Goal: Complete application form

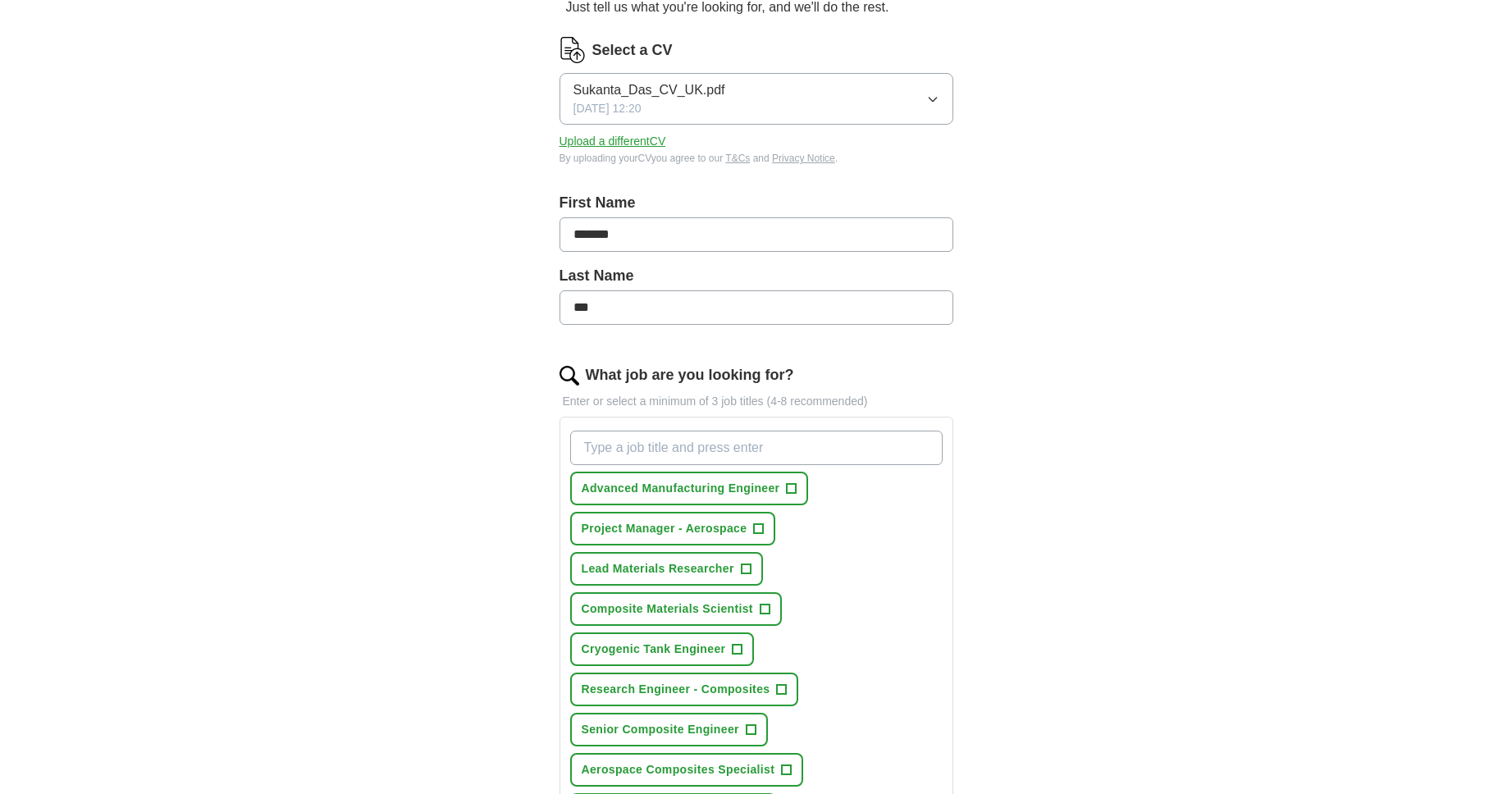
scroll to position [187, 0]
click at [796, 487] on span "+" at bounding box center [792, 488] width 10 height 13
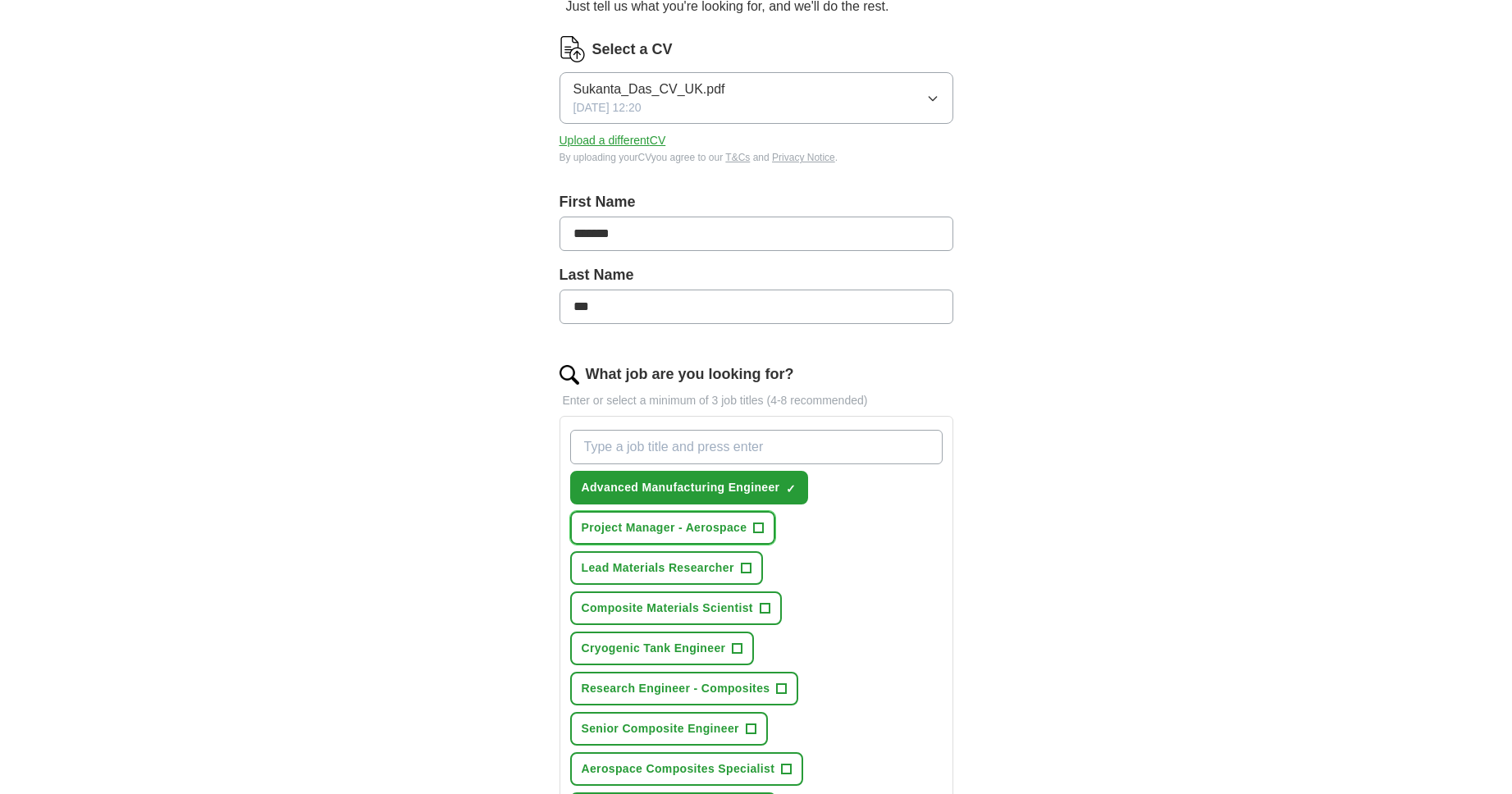
click at [767, 530] on button "Project Manager - Aerospace +" at bounding box center [673, 528] width 206 height 34
click at [752, 564] on span "+" at bounding box center [746, 568] width 11 height 11
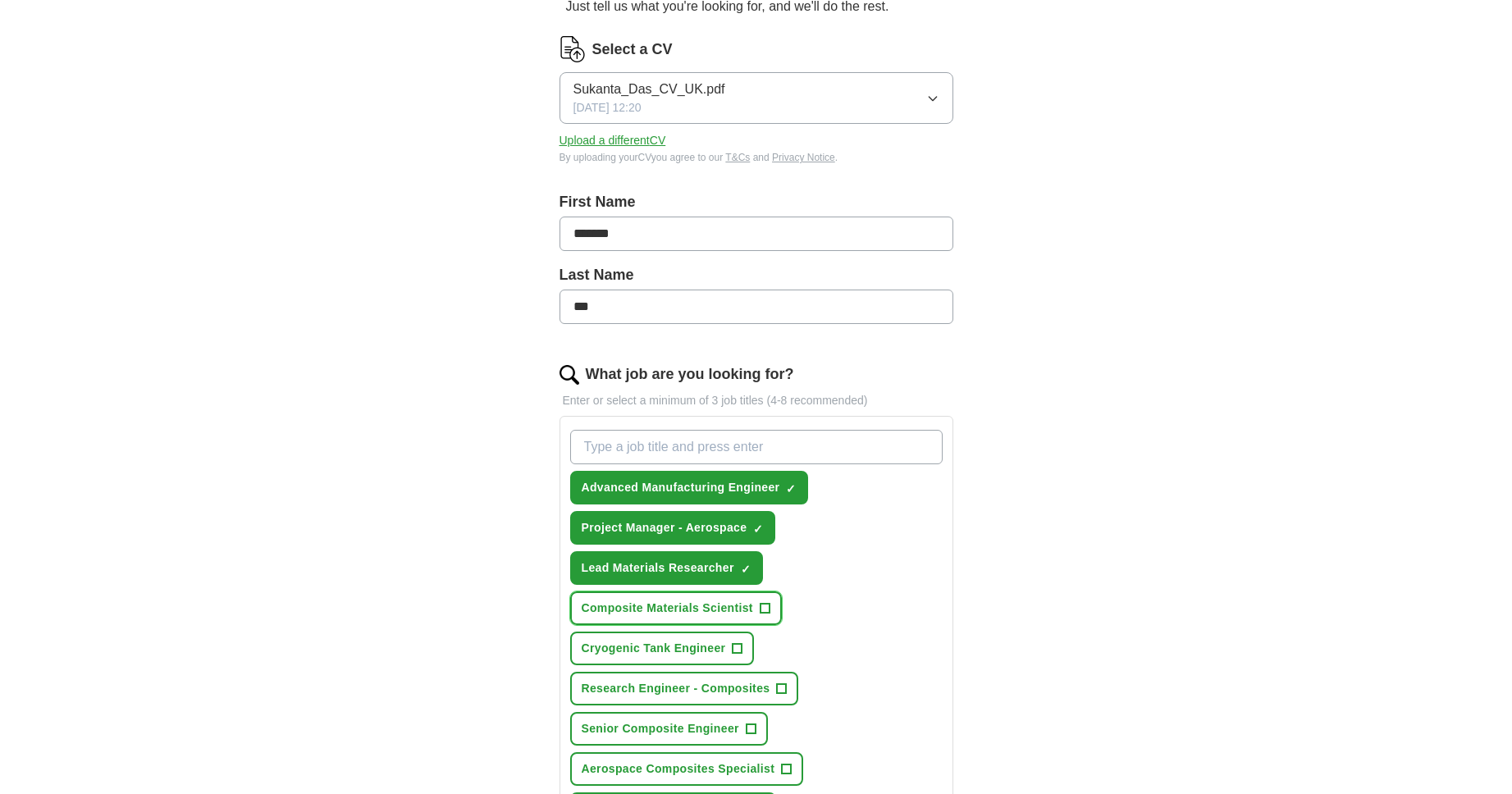
click at [769, 606] on span "+" at bounding box center [764, 608] width 10 height 13
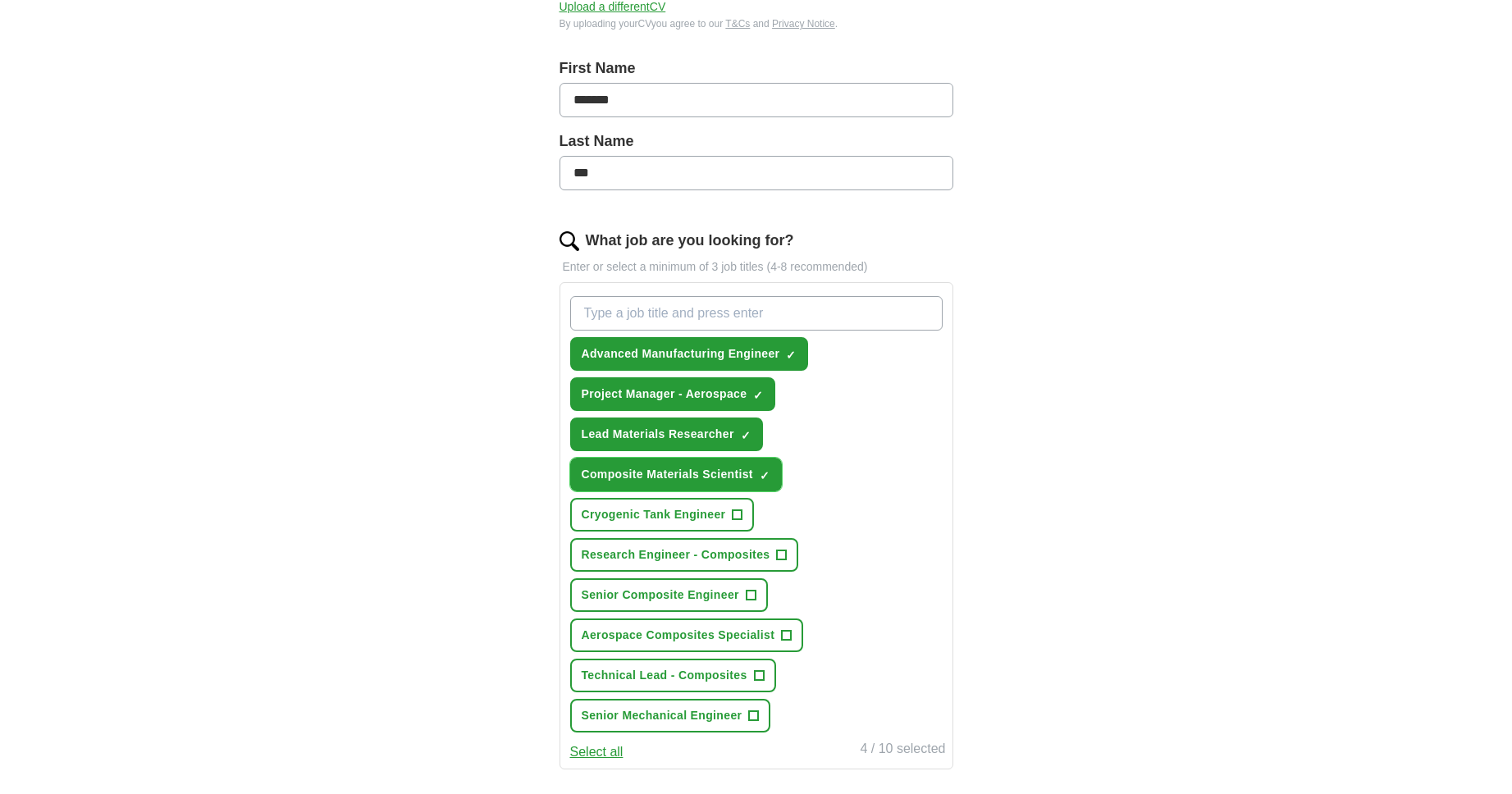
scroll to position [331, 0]
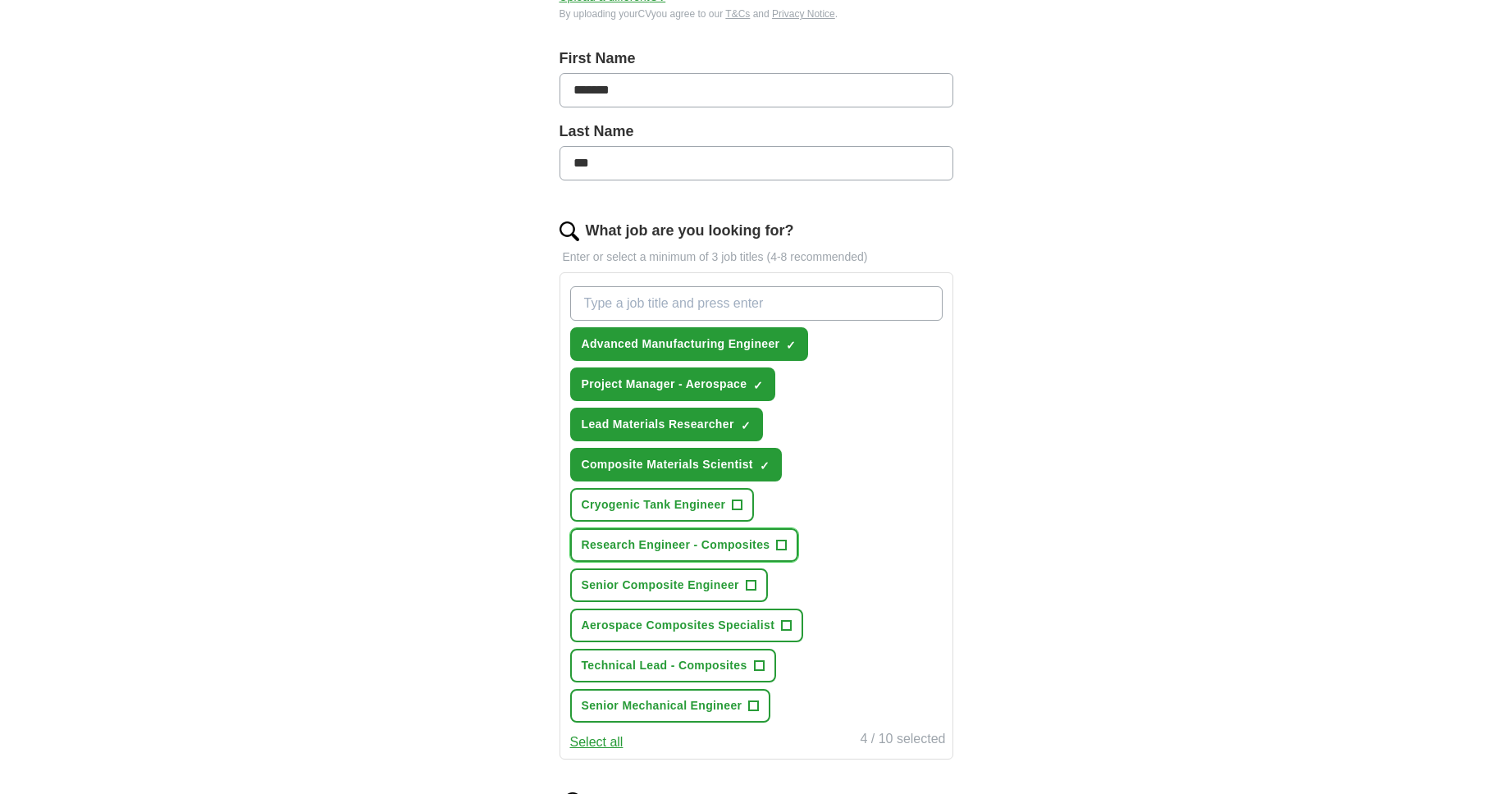
click at [786, 543] on span "+" at bounding box center [782, 545] width 10 height 13
click at [751, 583] on span "+" at bounding box center [750, 585] width 10 height 13
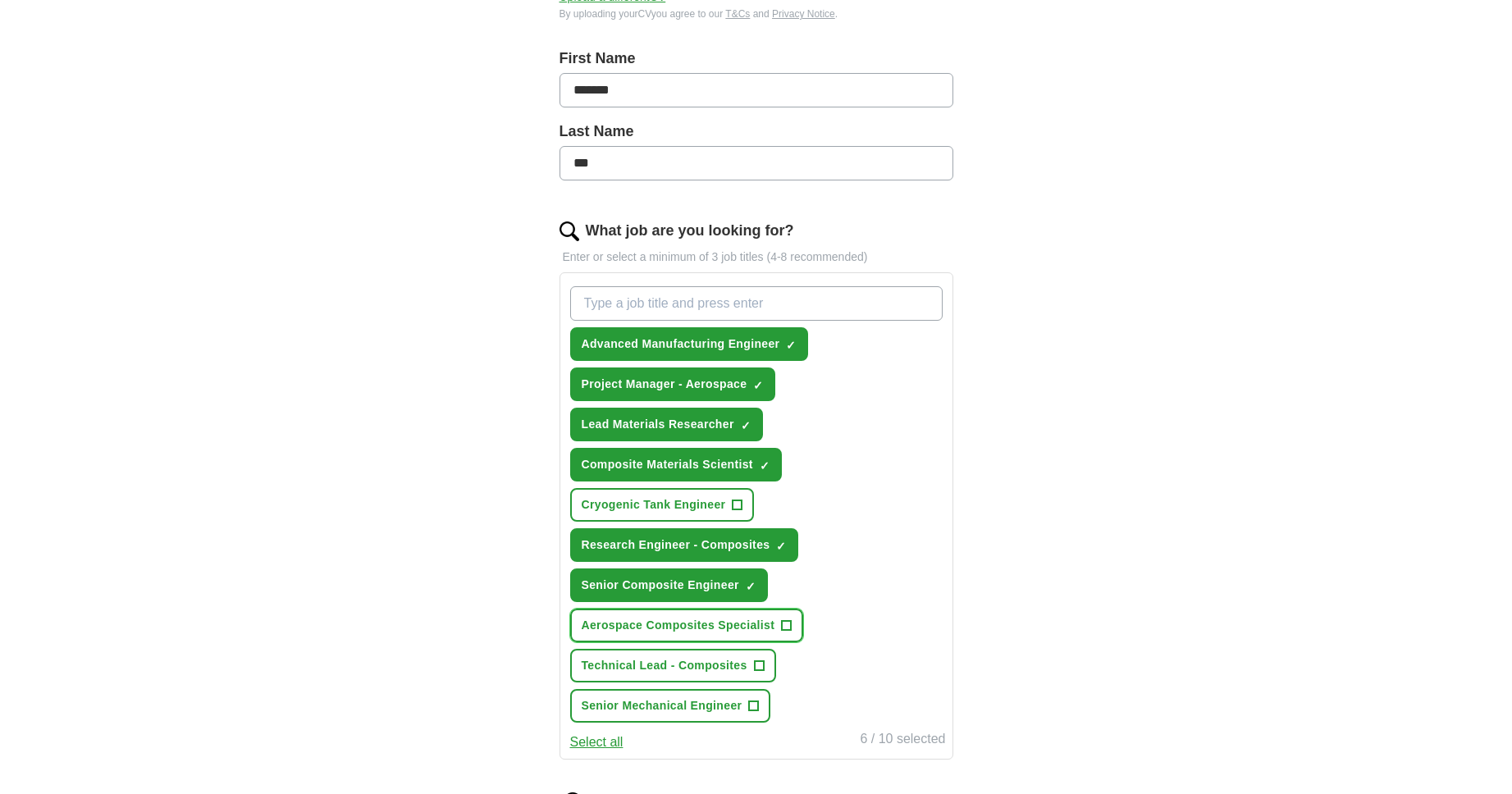
click at [791, 628] on span "+" at bounding box center [786, 625] width 10 height 13
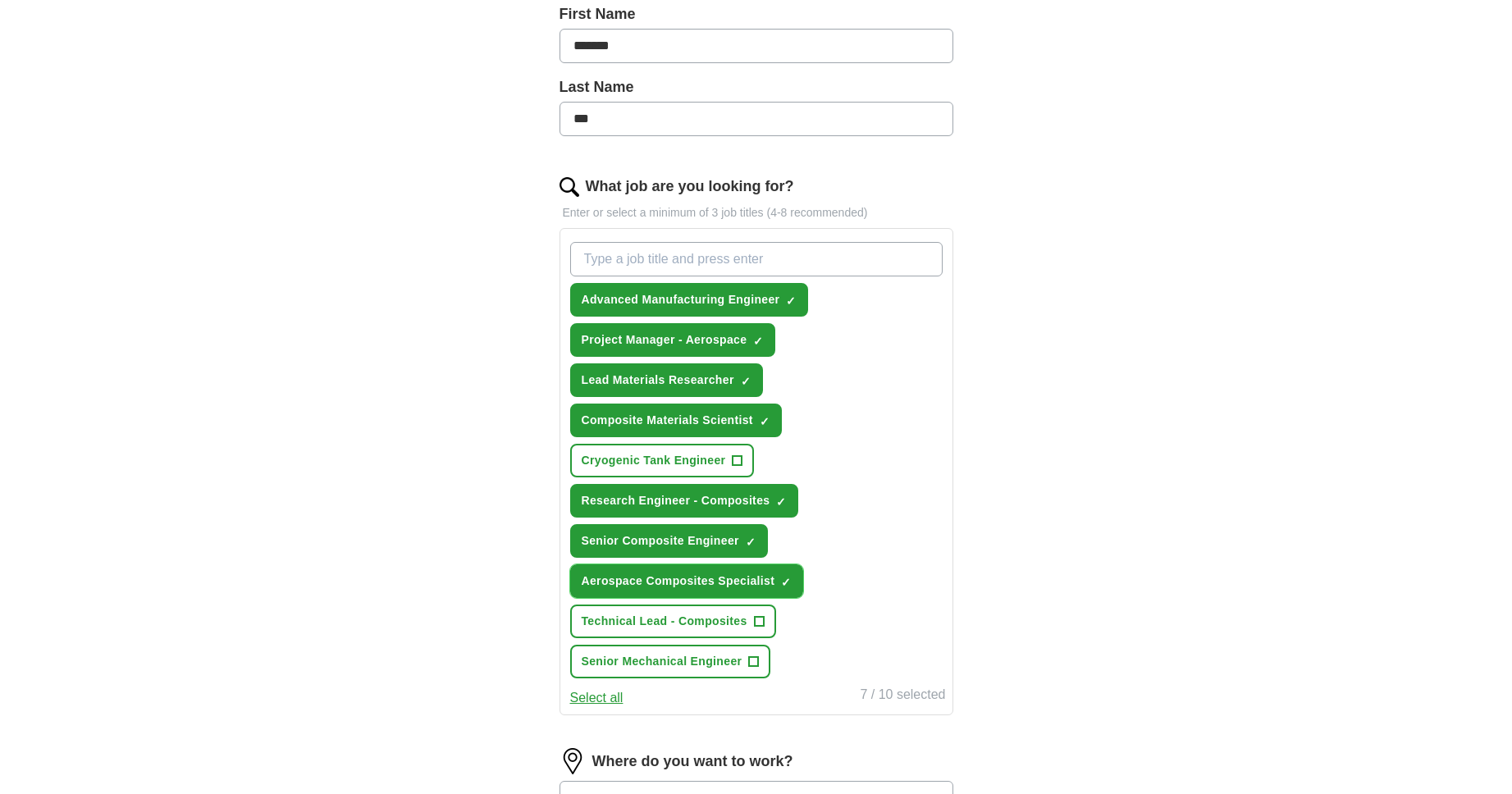
scroll to position [380, 0]
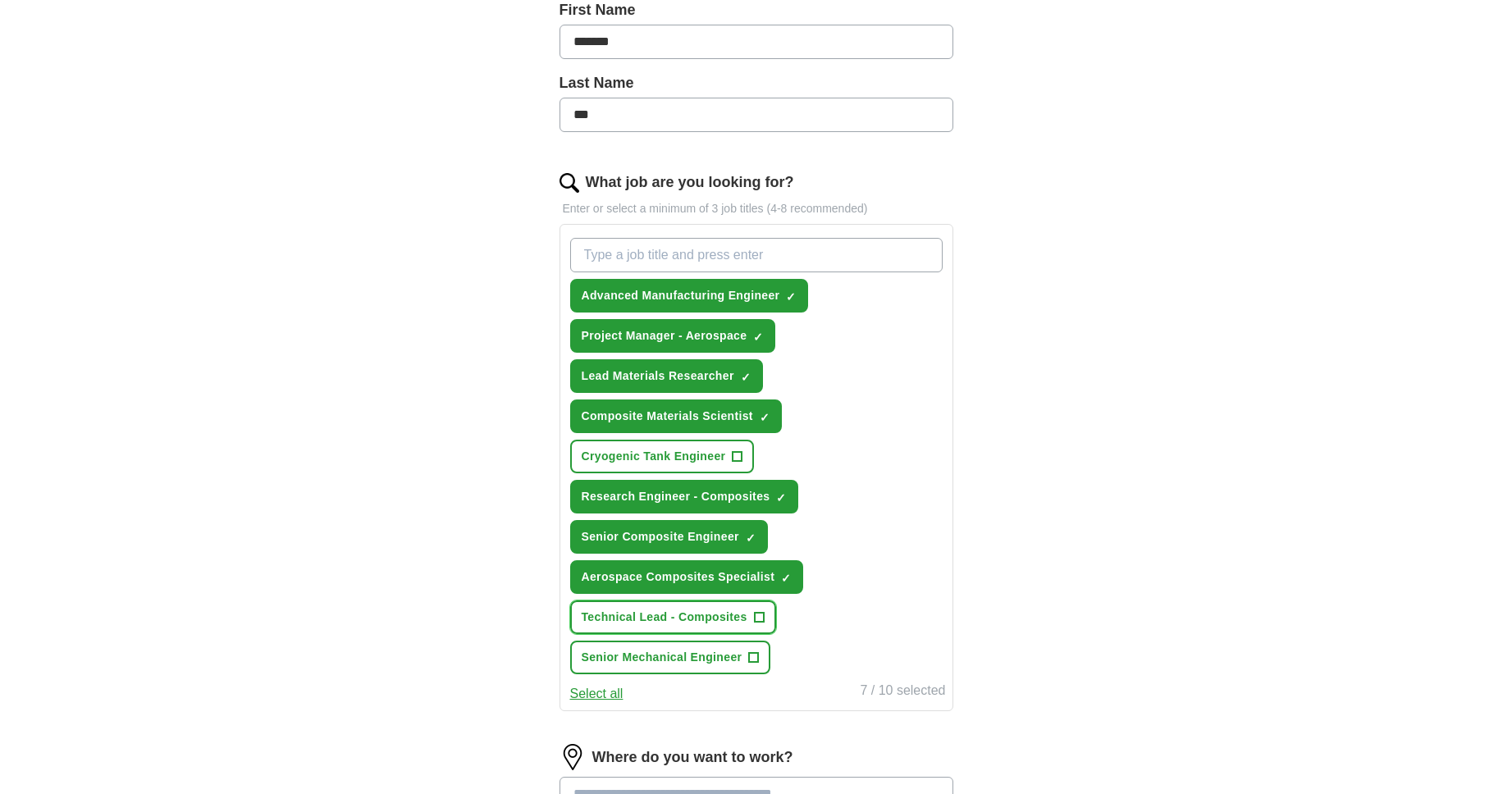
click at [762, 617] on span "+" at bounding box center [759, 617] width 10 height 13
click at [759, 659] on button "Senior Mechanical Engineer +" at bounding box center [671, 657] width 201 height 34
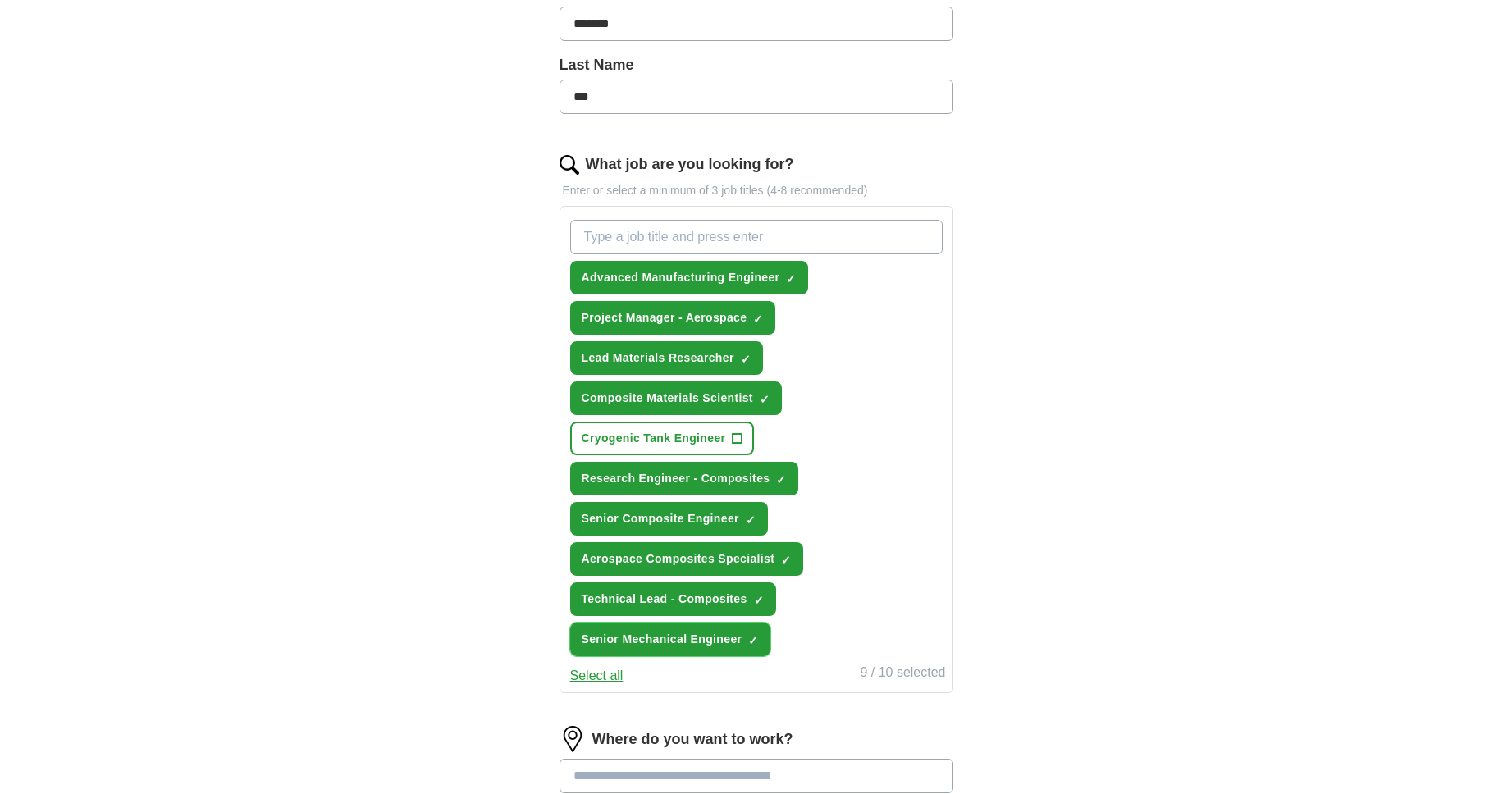
scroll to position [403, 0]
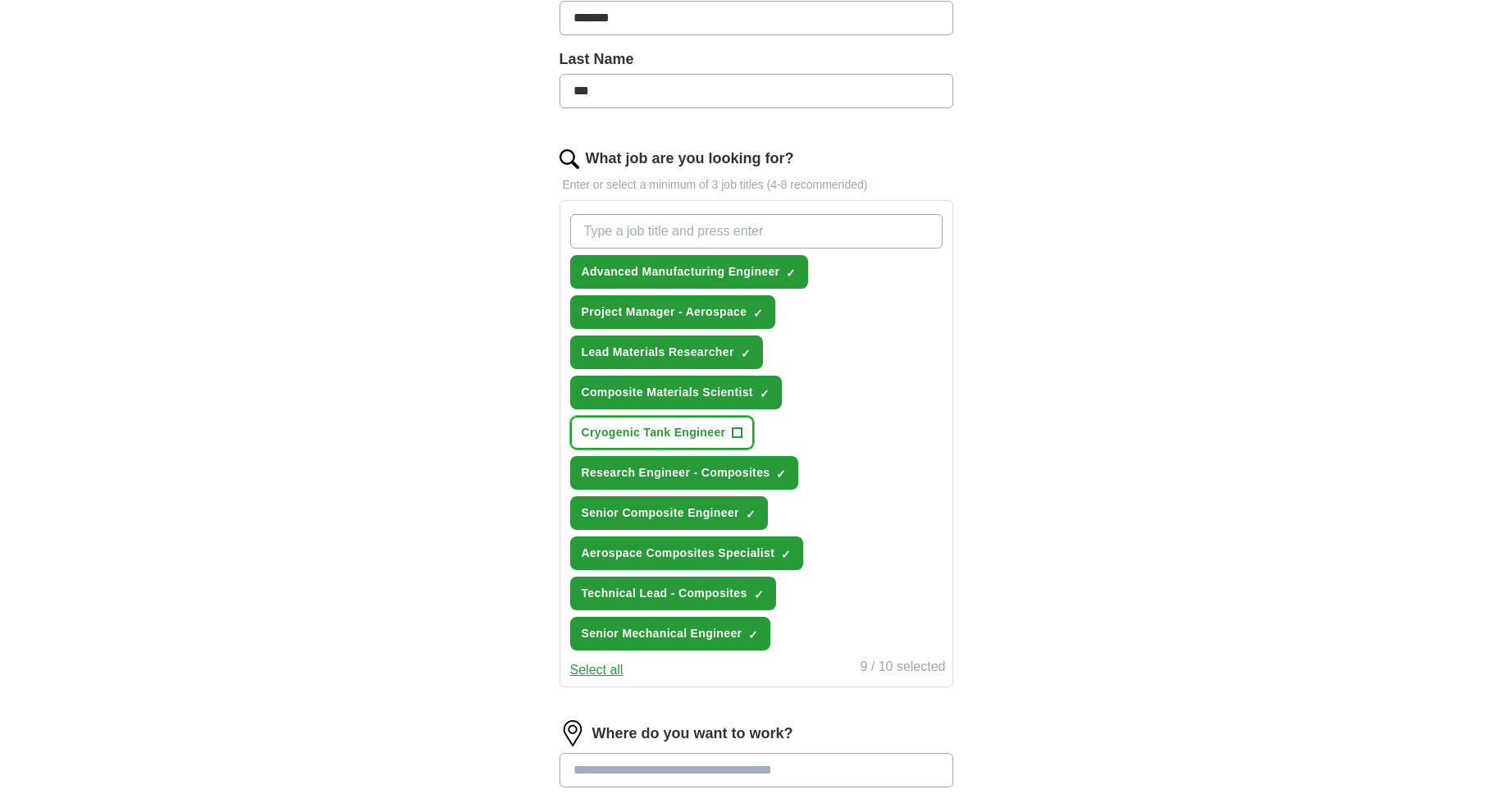
click at [736, 430] on span "+" at bounding box center [737, 433] width 10 height 13
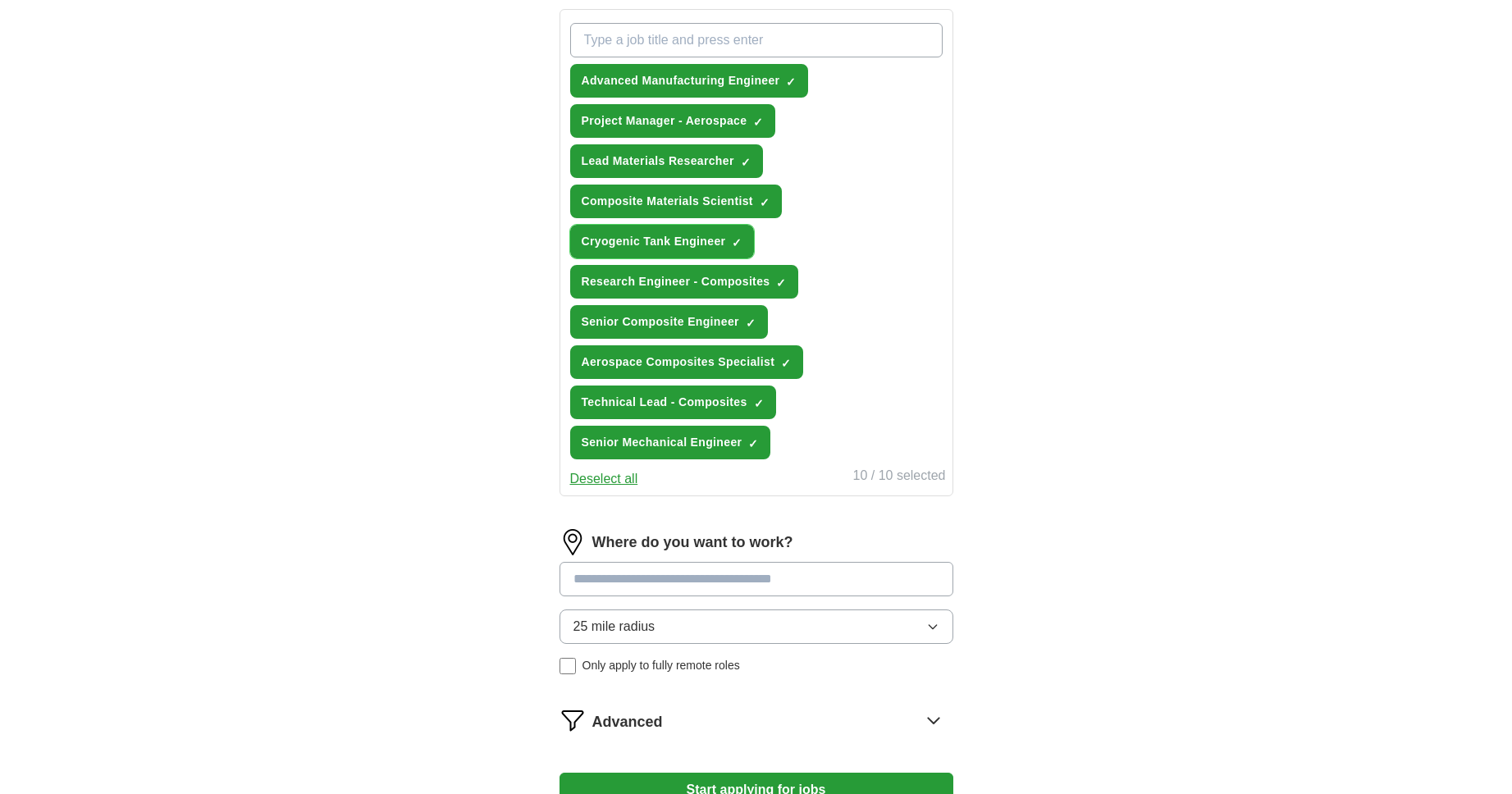
scroll to position [602, 0]
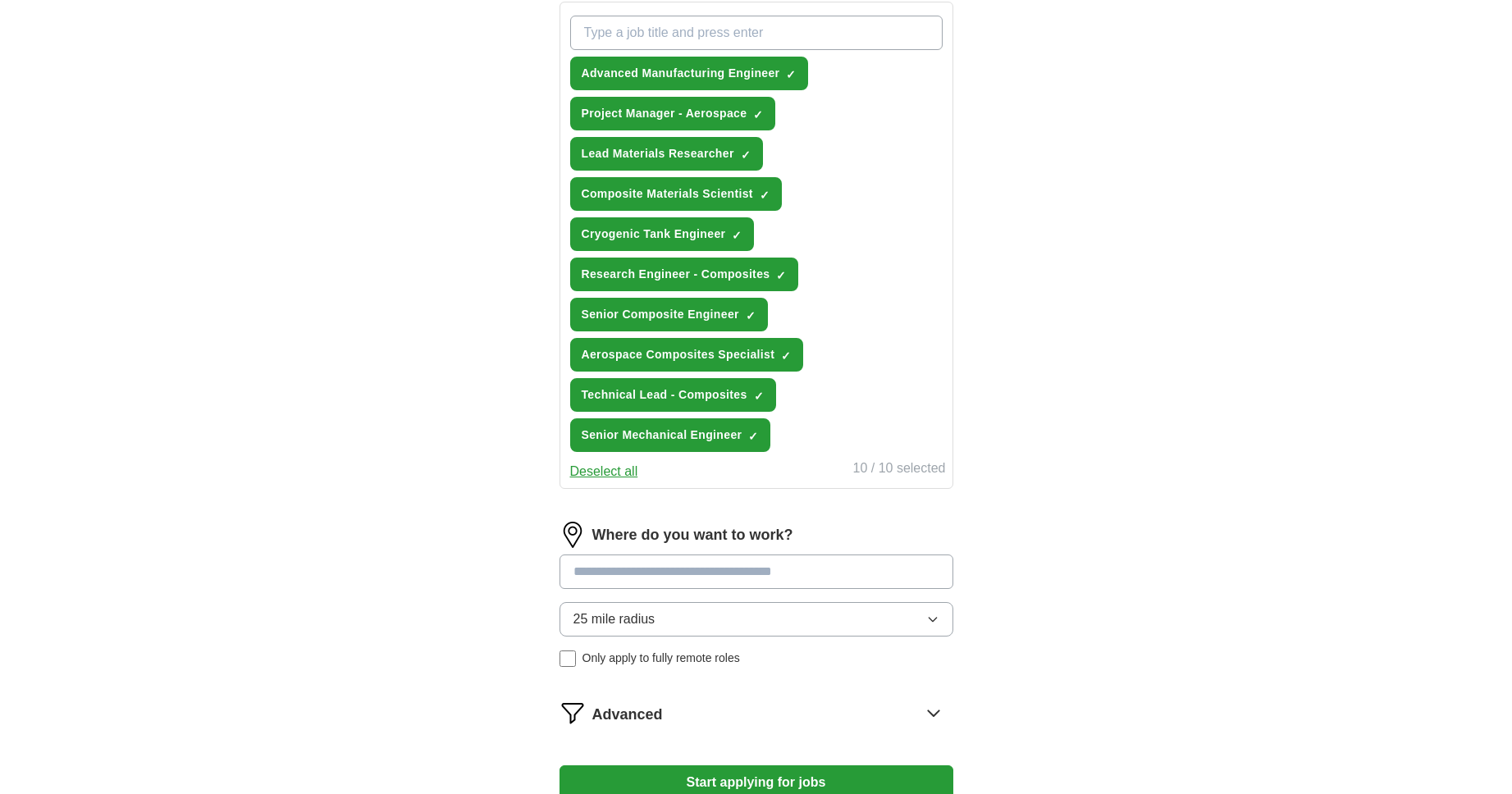
click at [795, 576] on input at bounding box center [756, 571] width 394 height 35
type input "**"
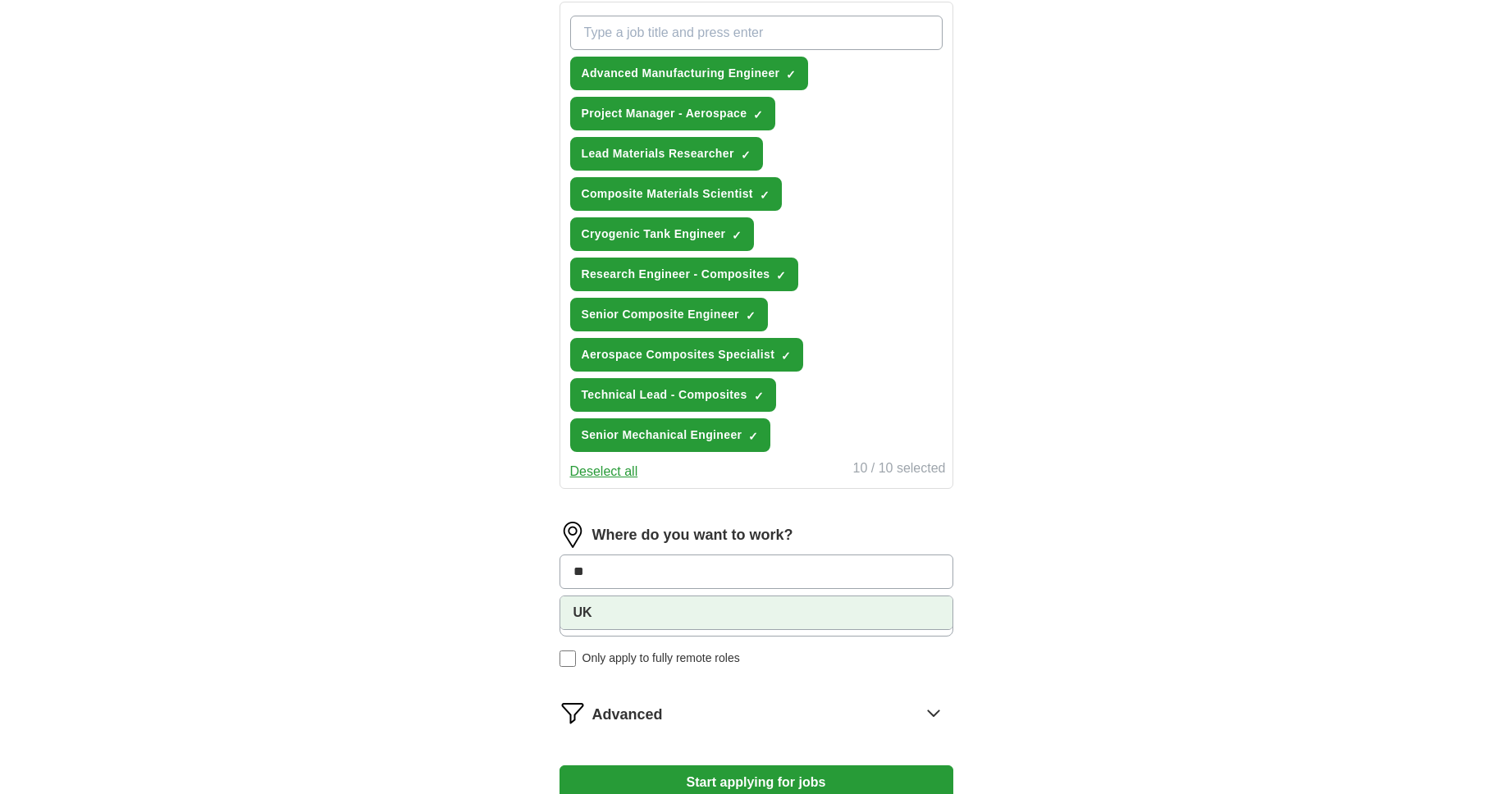
click at [768, 609] on li "UK" at bounding box center [756, 612] width 392 height 33
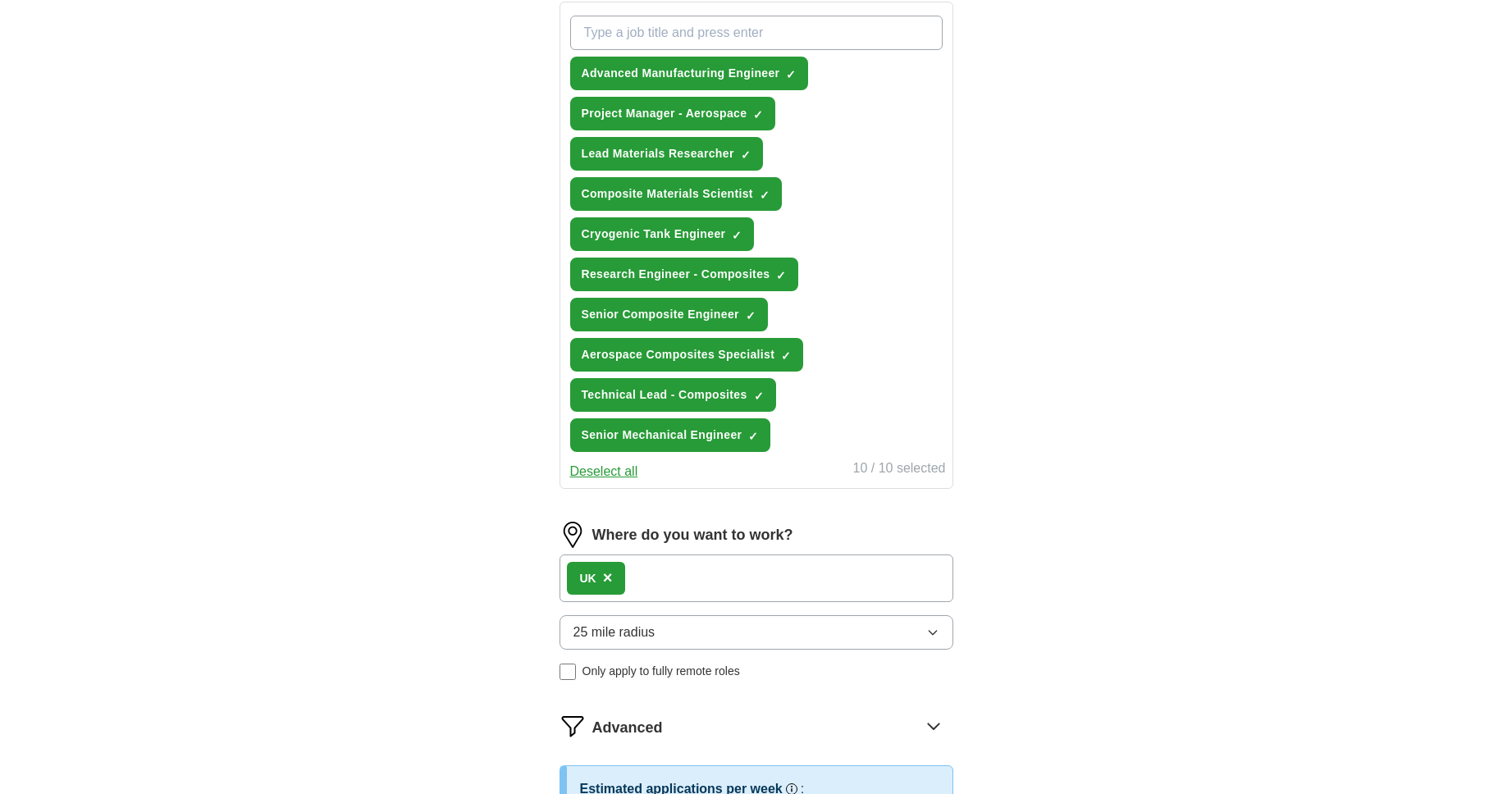
click at [797, 576] on div "UK ×" at bounding box center [756, 578] width 394 height 48
click at [806, 572] on div "UK ×" at bounding box center [756, 578] width 394 height 48
click at [777, 629] on button "25 mile radius" at bounding box center [756, 632] width 394 height 35
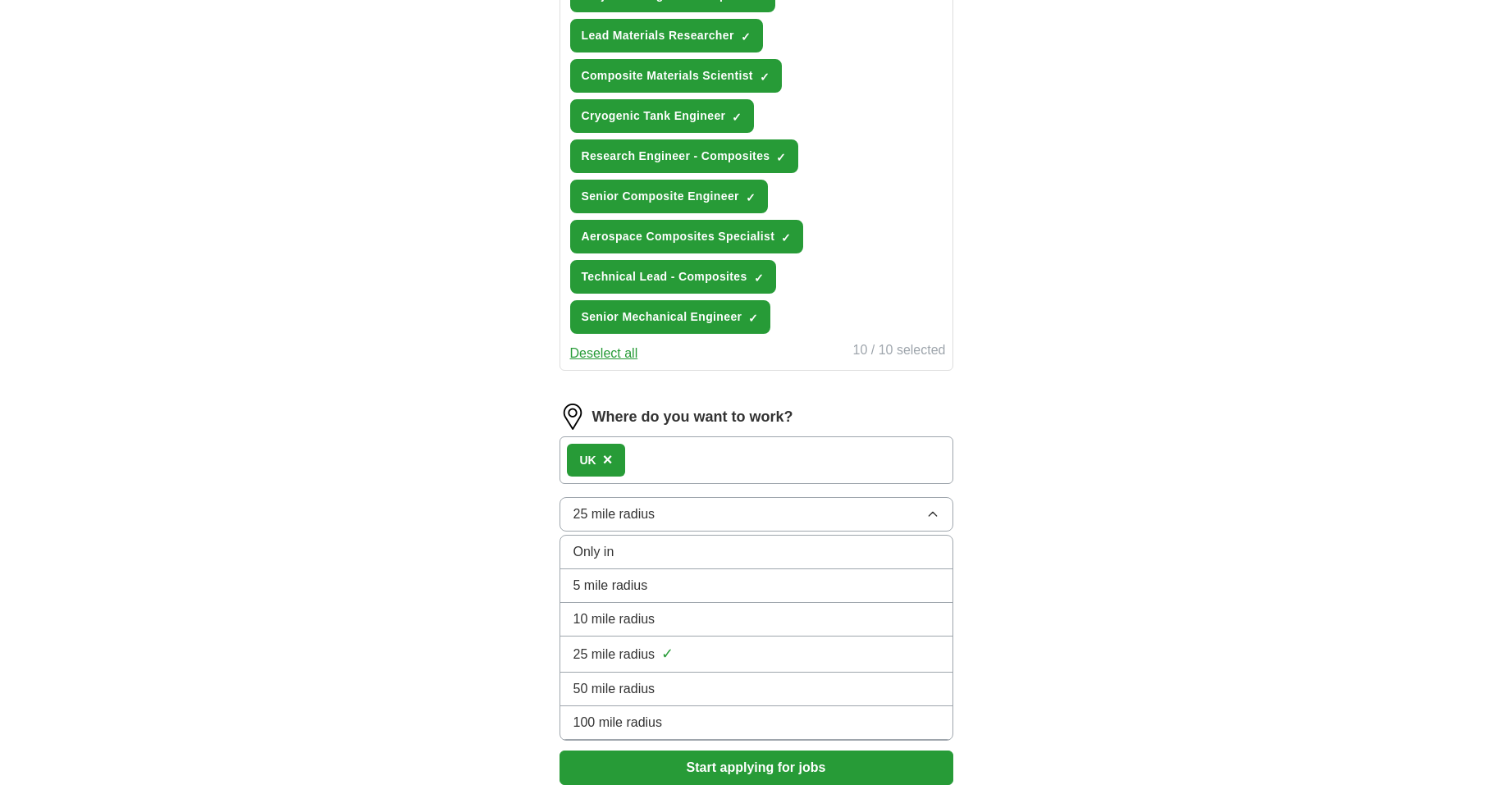
scroll to position [721, 0]
click at [777, 730] on div "100 mile radius" at bounding box center [756, 722] width 366 height 20
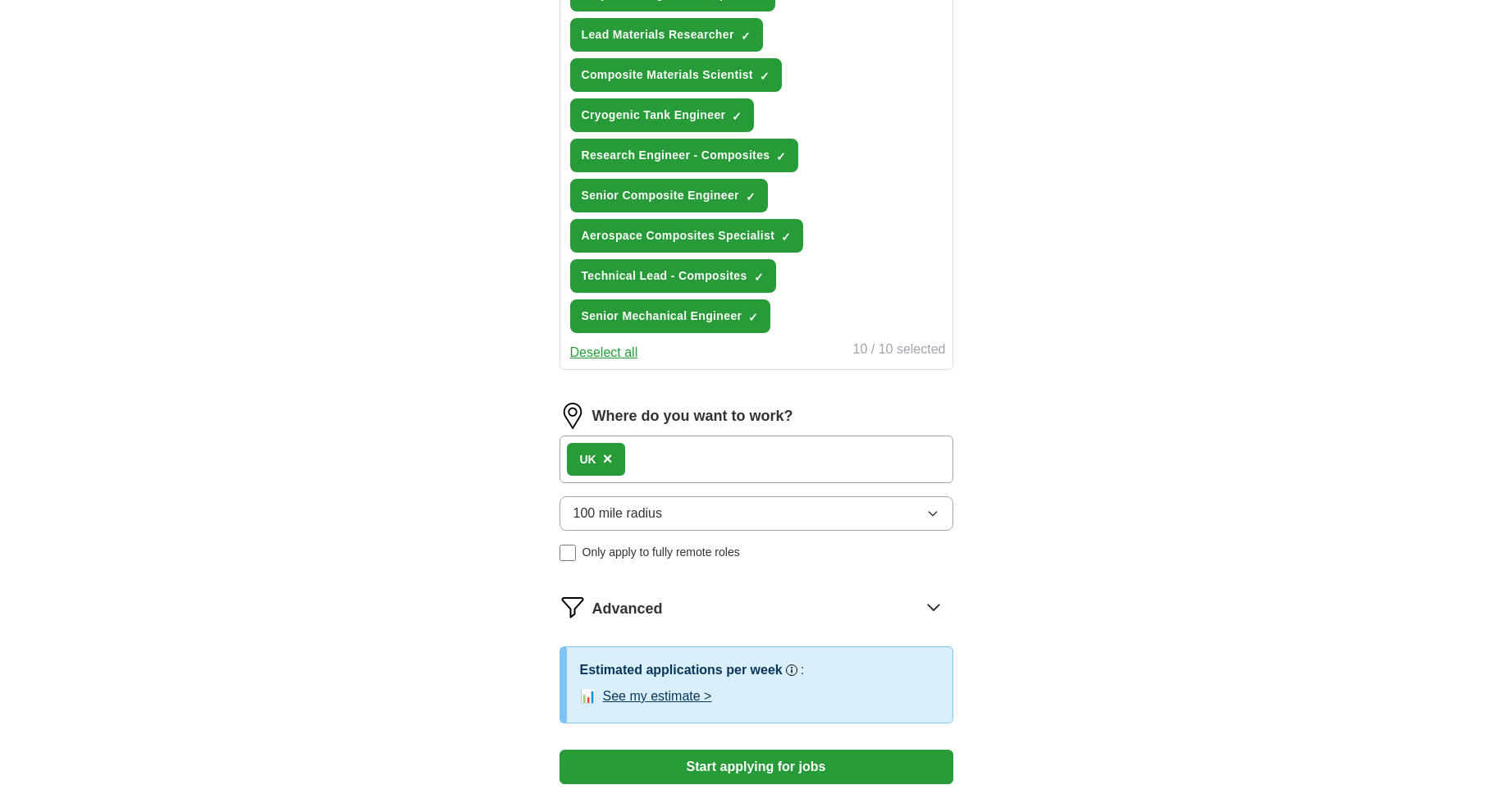
click at [800, 472] on div "UK ×" at bounding box center [756, 459] width 394 height 48
click at [738, 466] on div "UK ×" at bounding box center [756, 459] width 394 height 48
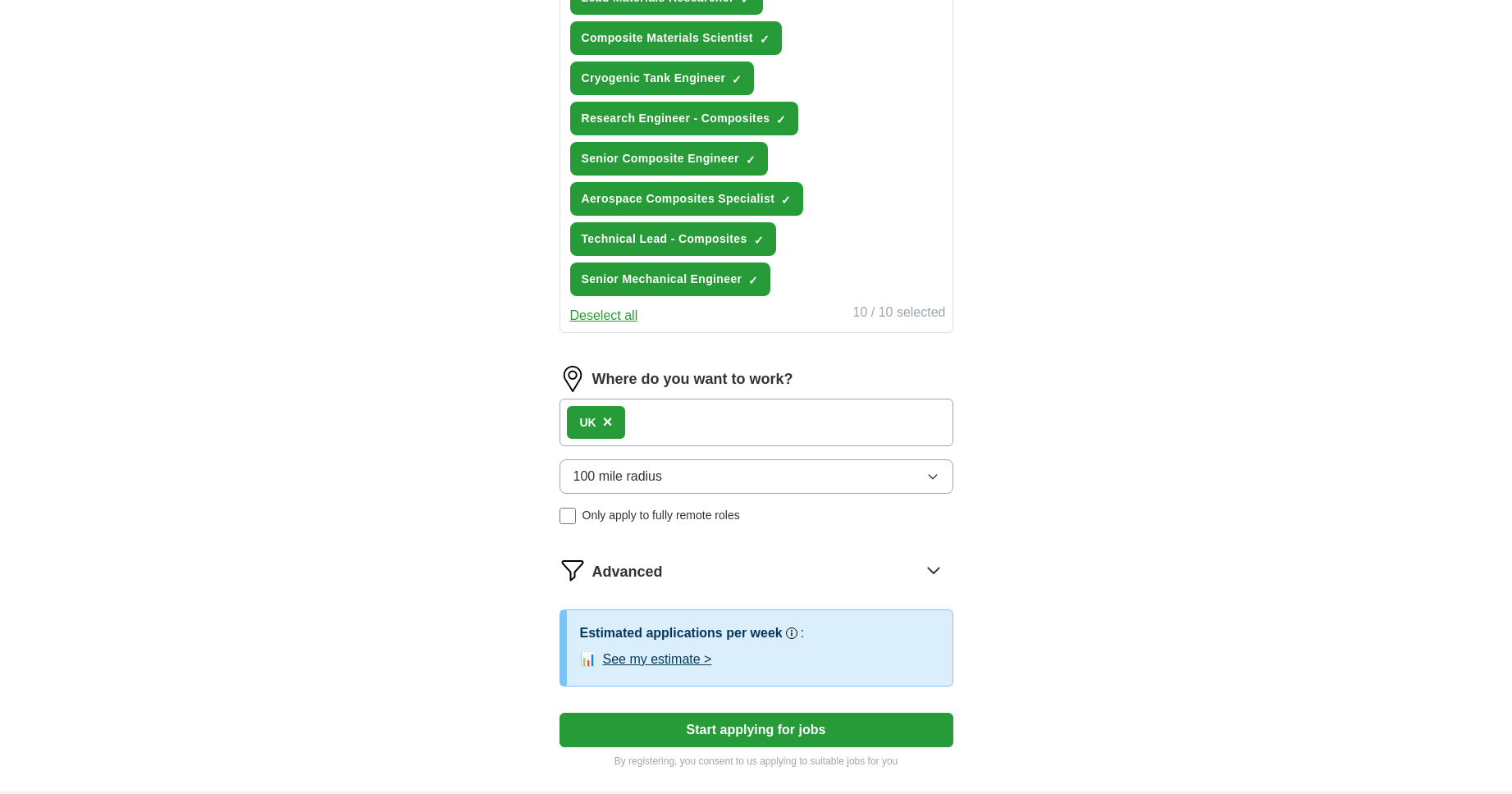
scroll to position [759, 0]
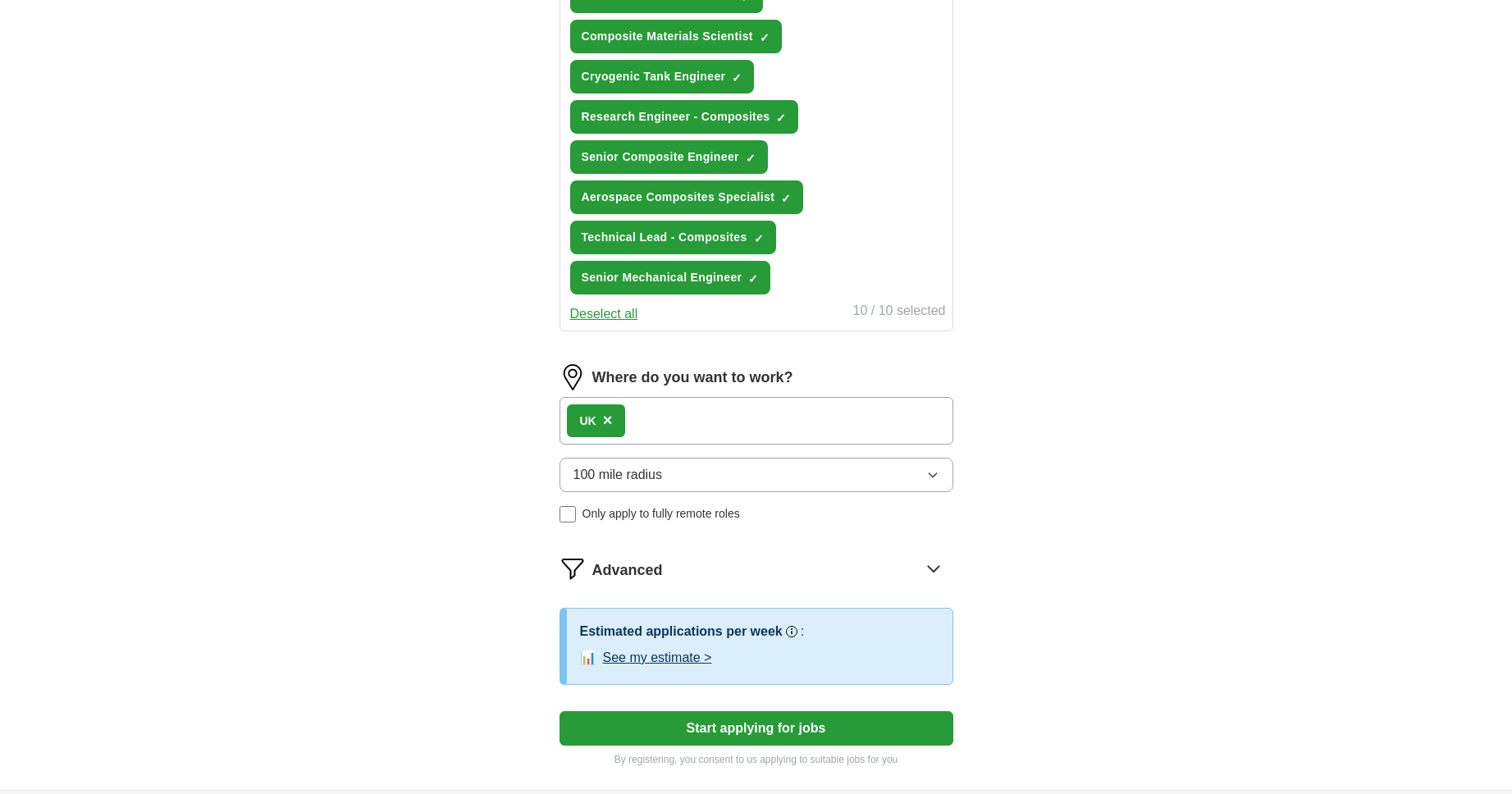
click at [932, 571] on icon at bounding box center [933, 568] width 11 height 5
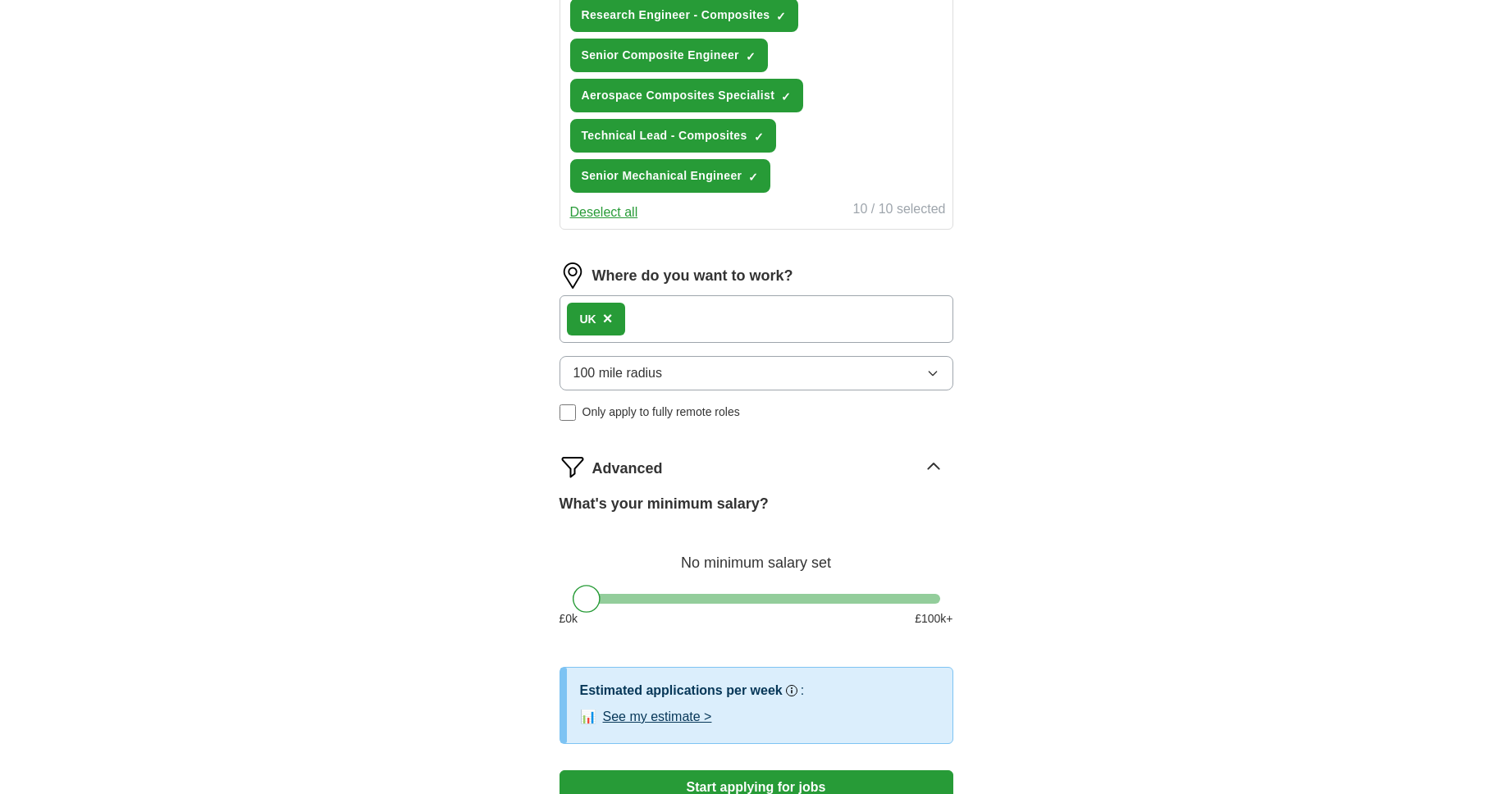
scroll to position [920, 0]
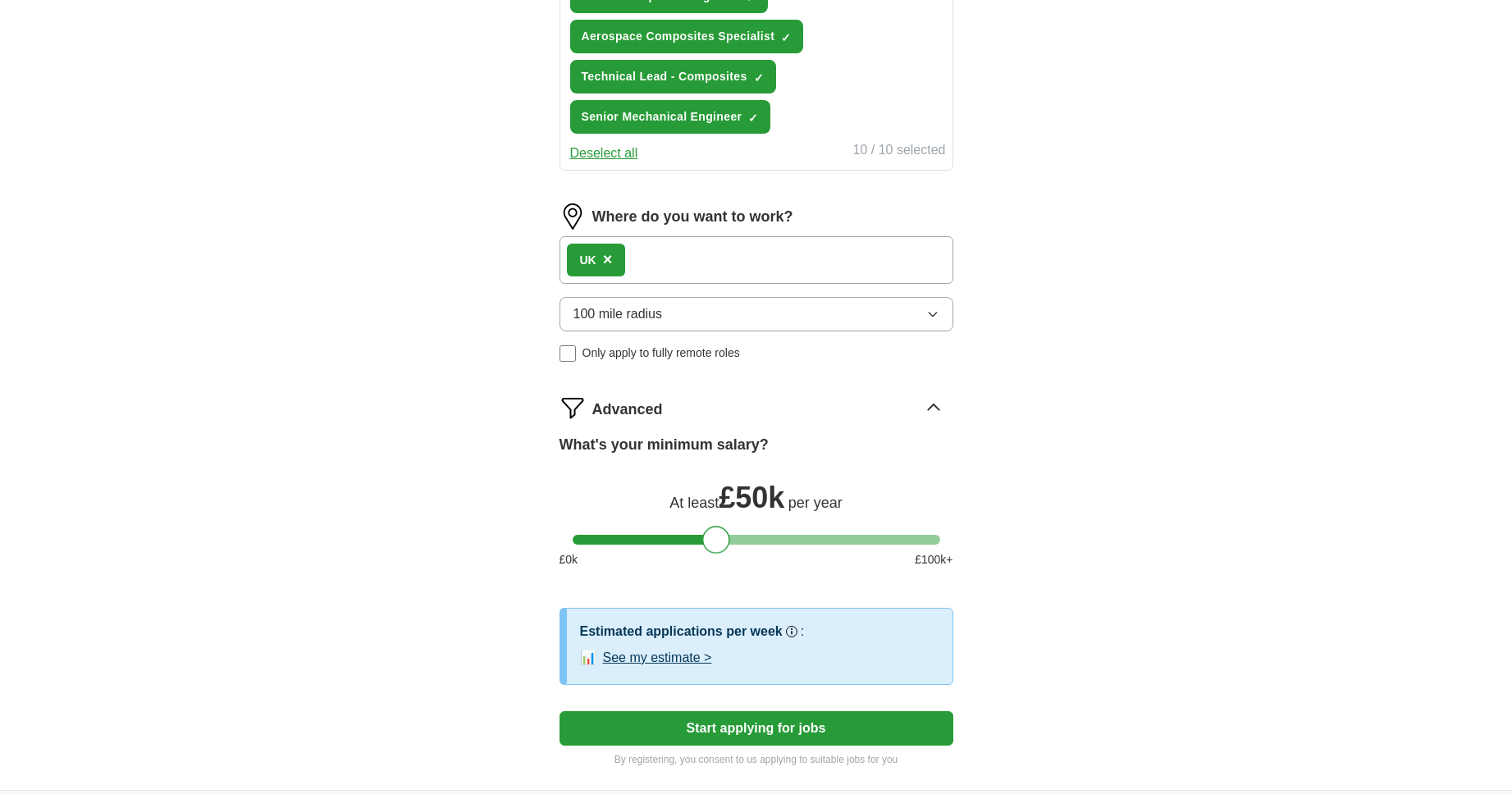
drag, startPoint x: 592, startPoint y: 536, endPoint x: 723, endPoint y: 544, distance: 131.2
click at [723, 544] on div at bounding box center [715, 539] width 28 height 28
click at [688, 656] on button "See my estimate >" at bounding box center [657, 658] width 109 height 20
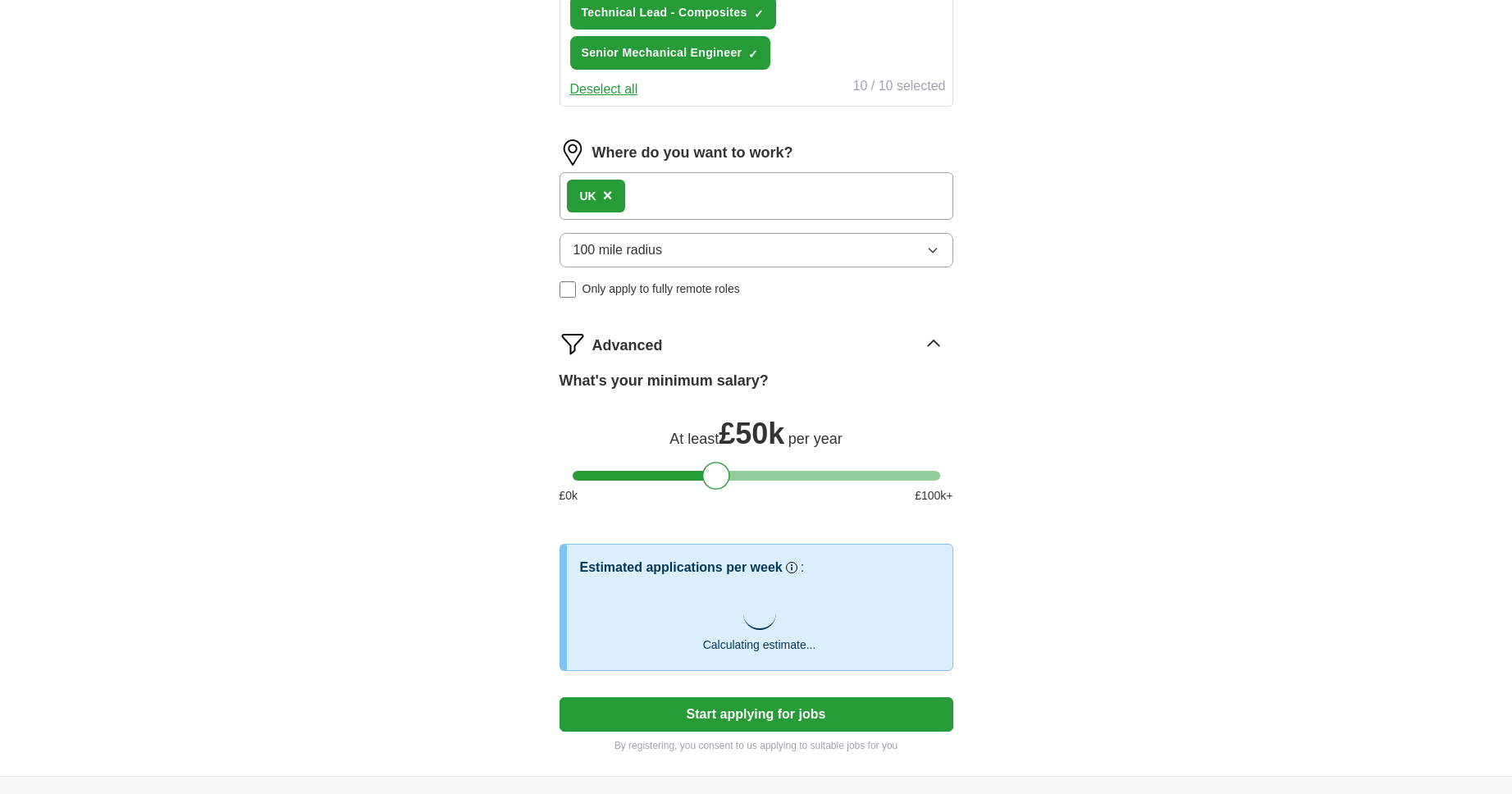
scroll to position [989, 0]
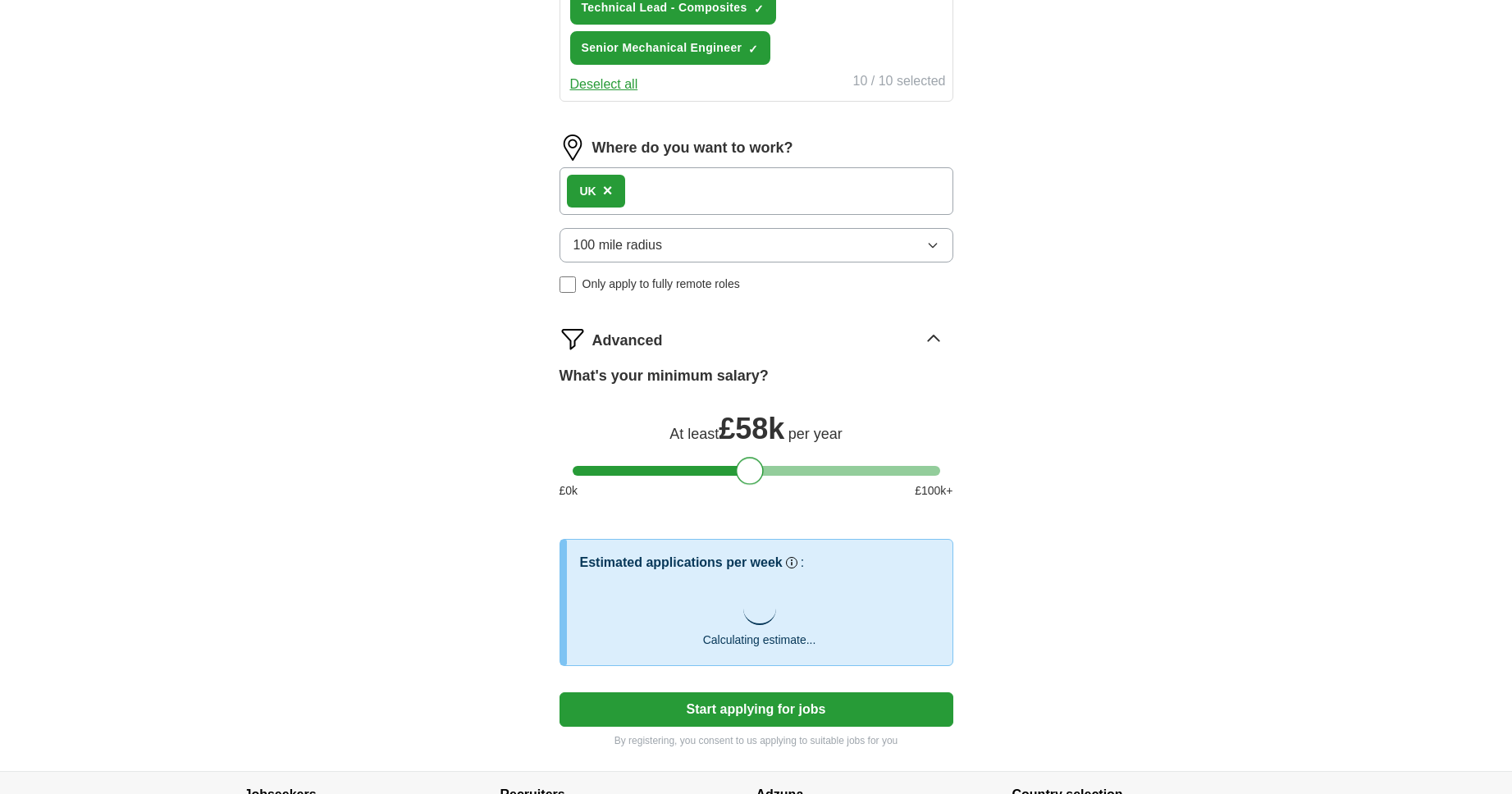
drag, startPoint x: 715, startPoint y: 469, endPoint x: 748, endPoint y: 475, distance: 33.5
click at [748, 475] on div at bounding box center [749, 470] width 28 height 28
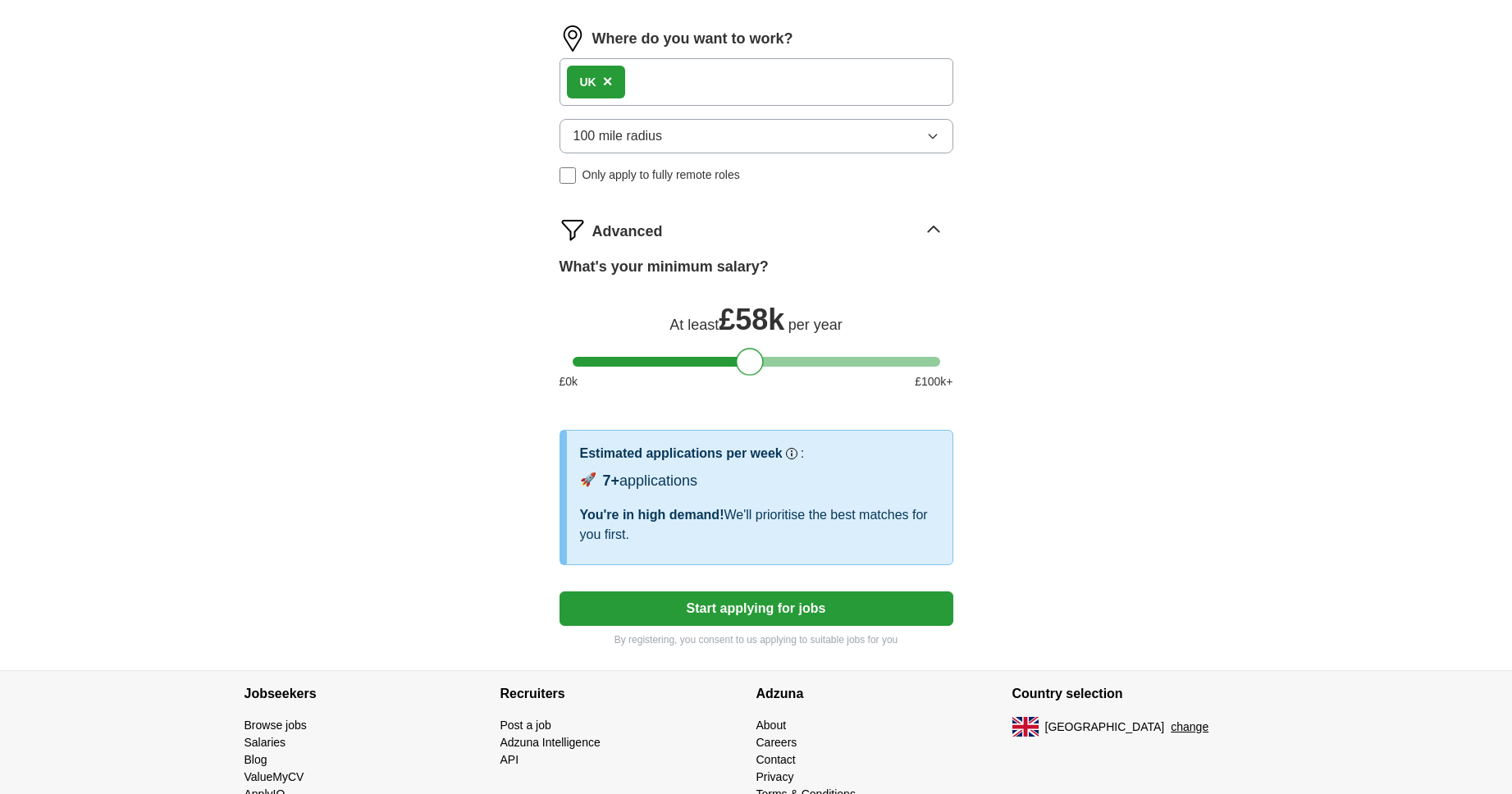
scroll to position [1142, 0]
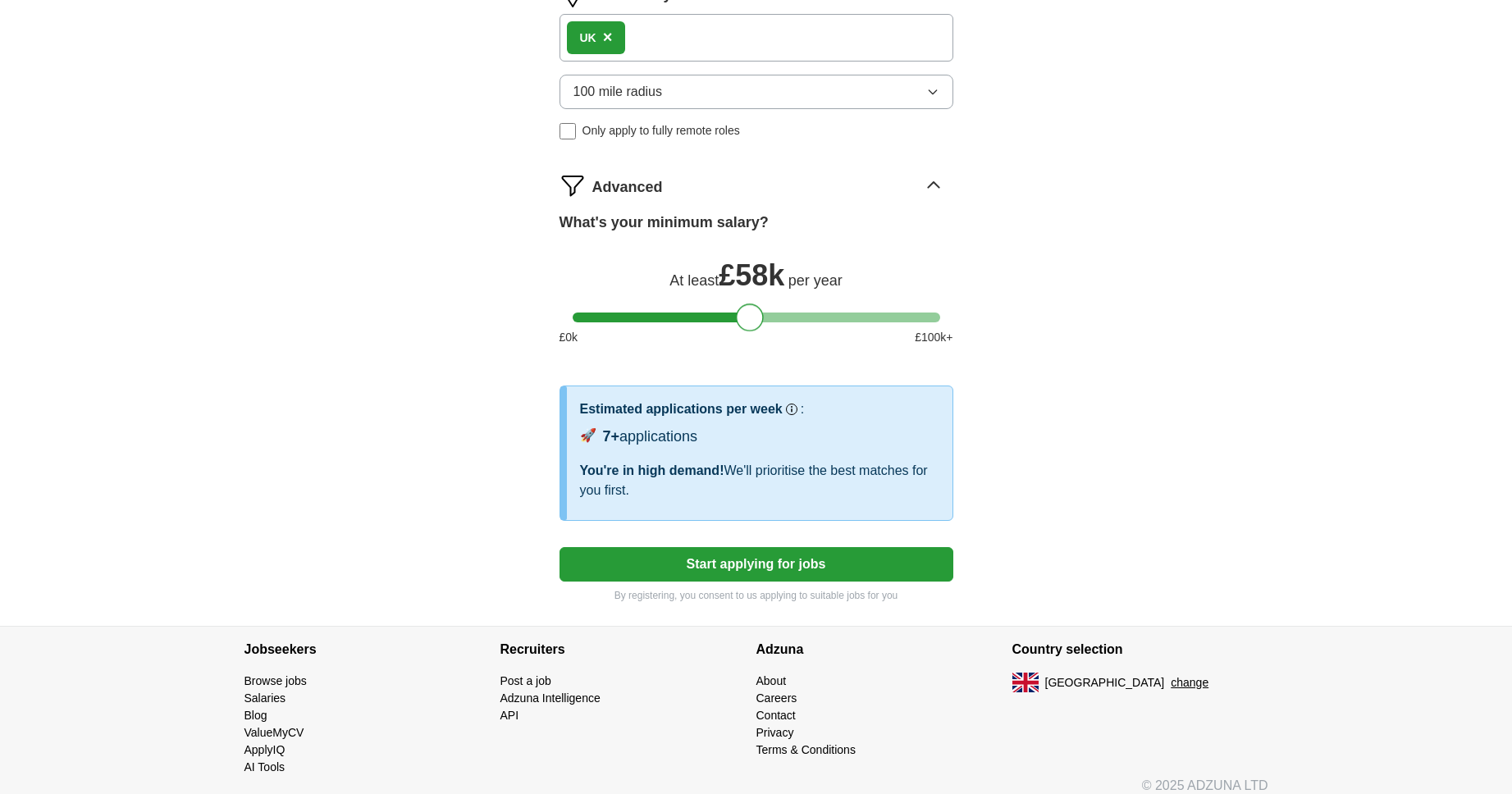
click at [840, 562] on button "Start applying for jobs" at bounding box center [756, 564] width 394 height 35
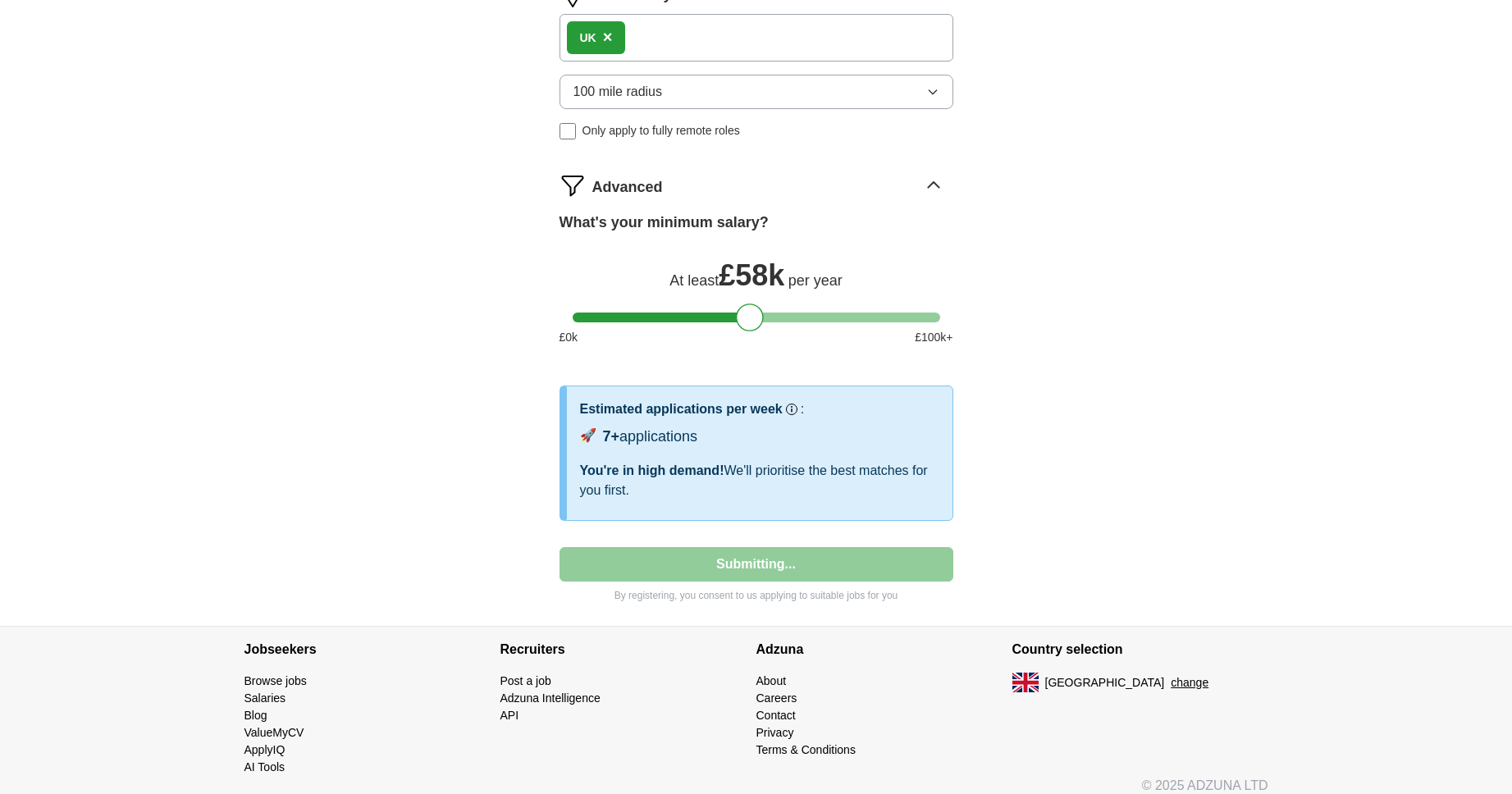
select select "**"
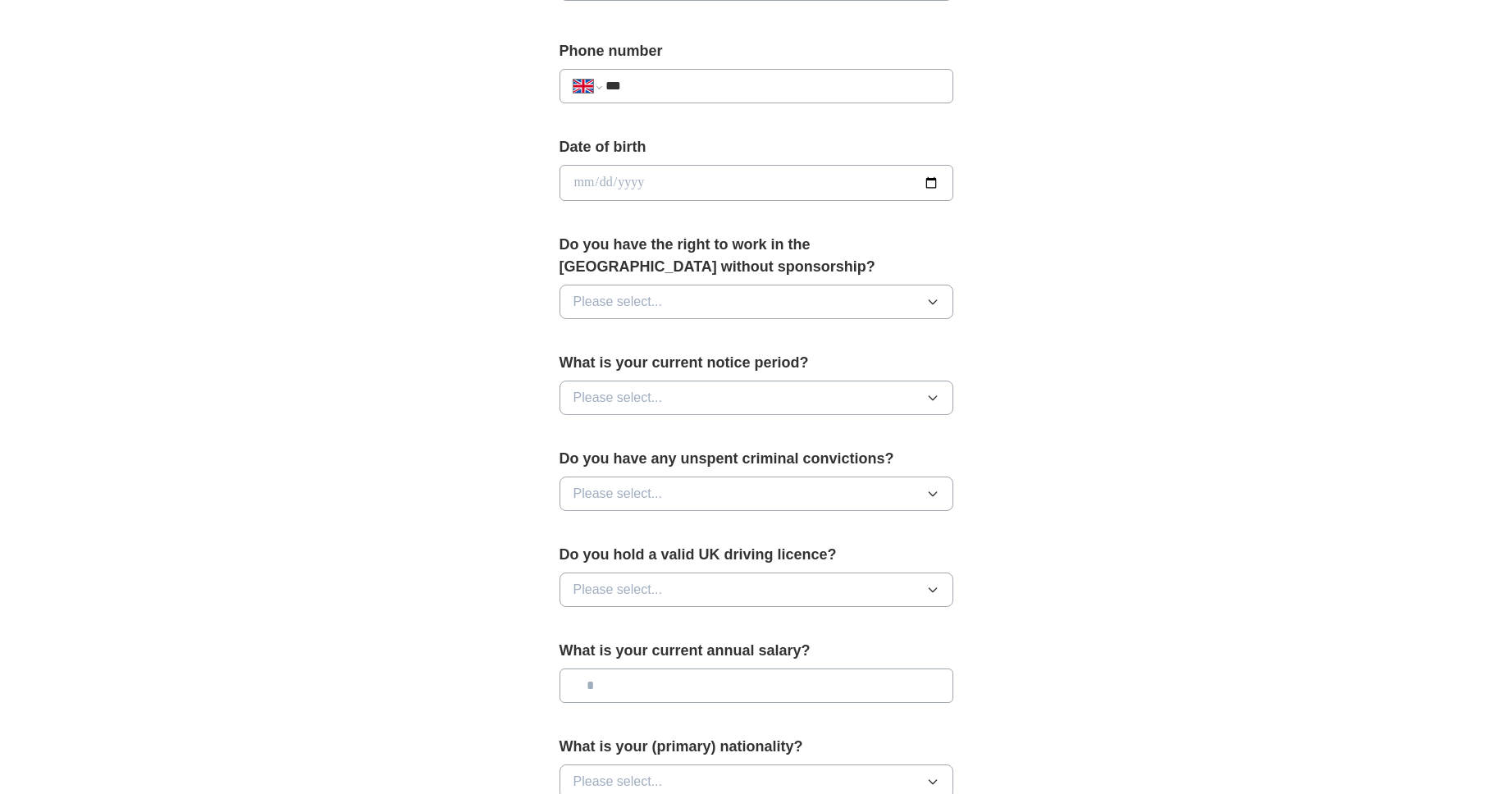
scroll to position [910, 0]
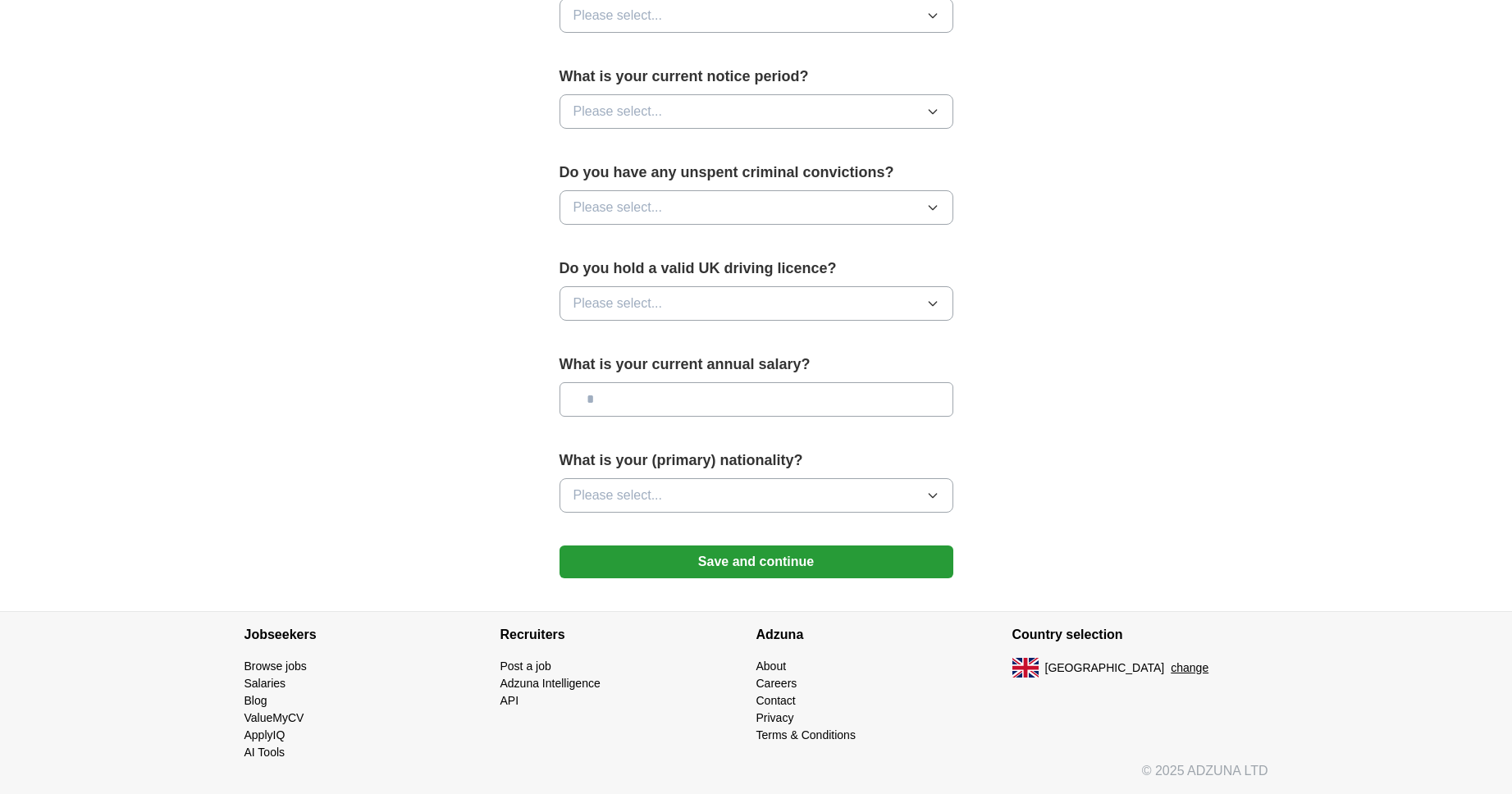
click at [844, 488] on button "Please select..." at bounding box center [756, 495] width 394 height 35
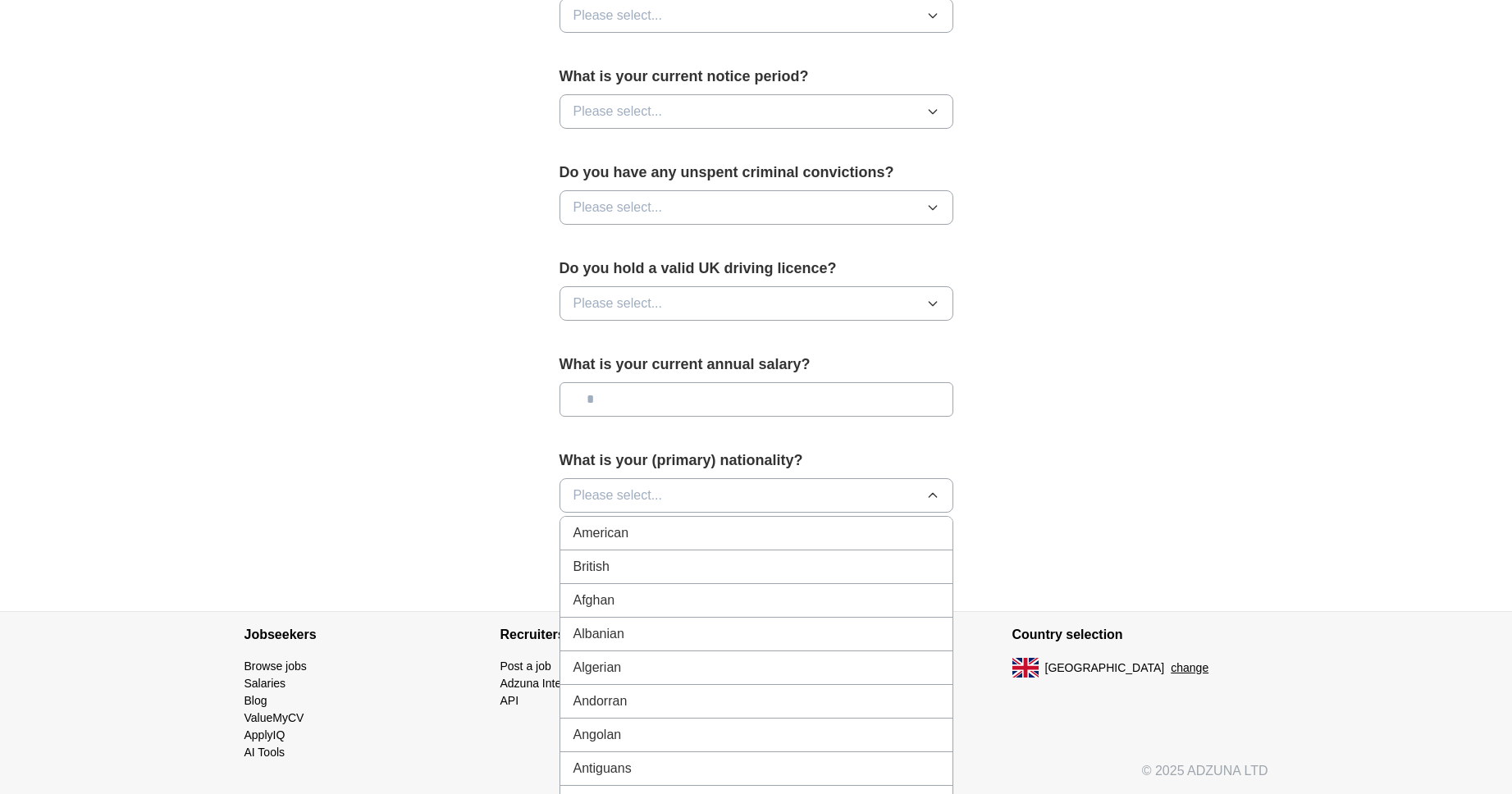
click at [829, 493] on button "Please select..." at bounding box center [756, 495] width 394 height 35
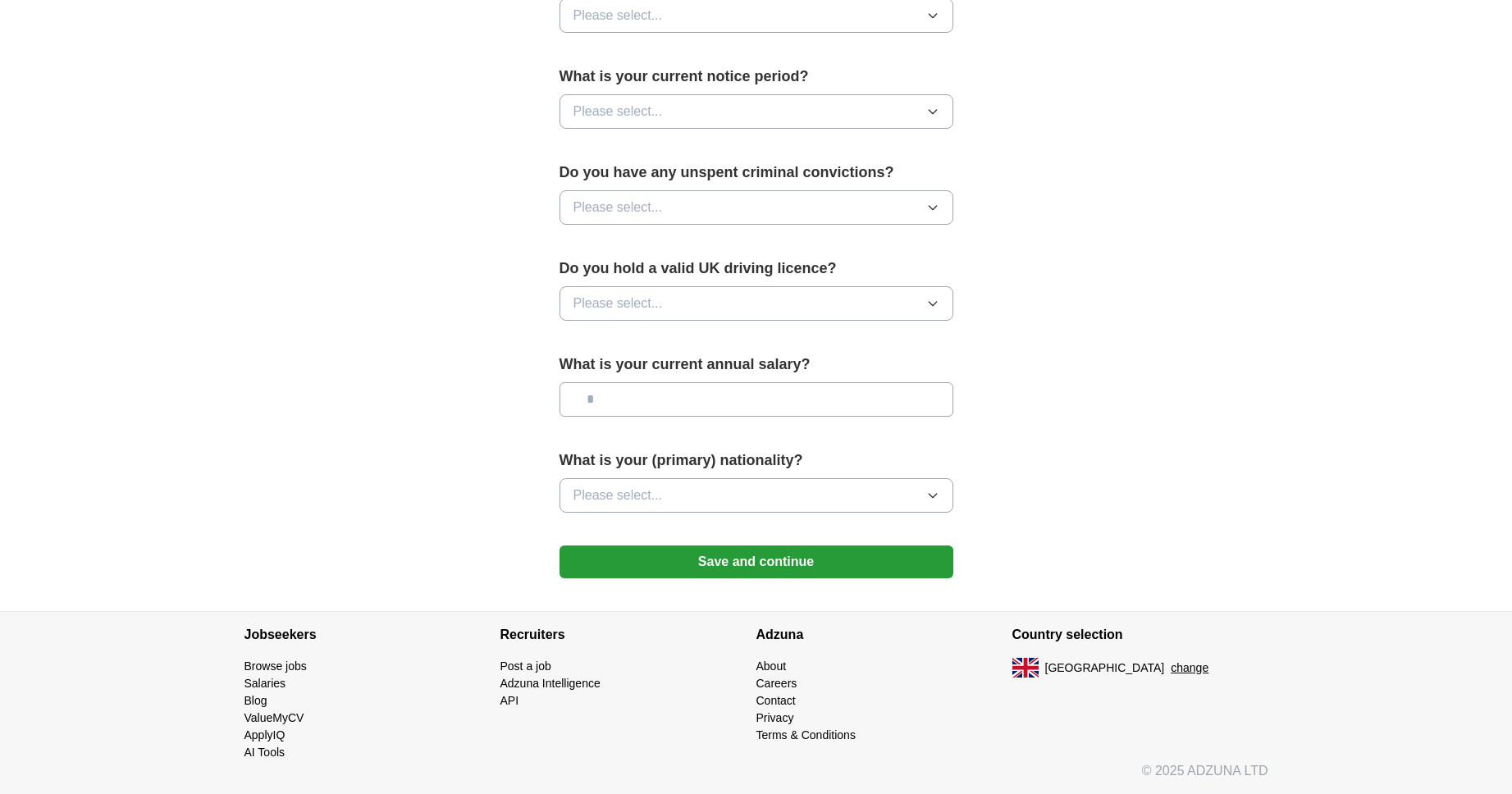
click at [824, 495] on button "Please select..." at bounding box center [756, 495] width 394 height 35
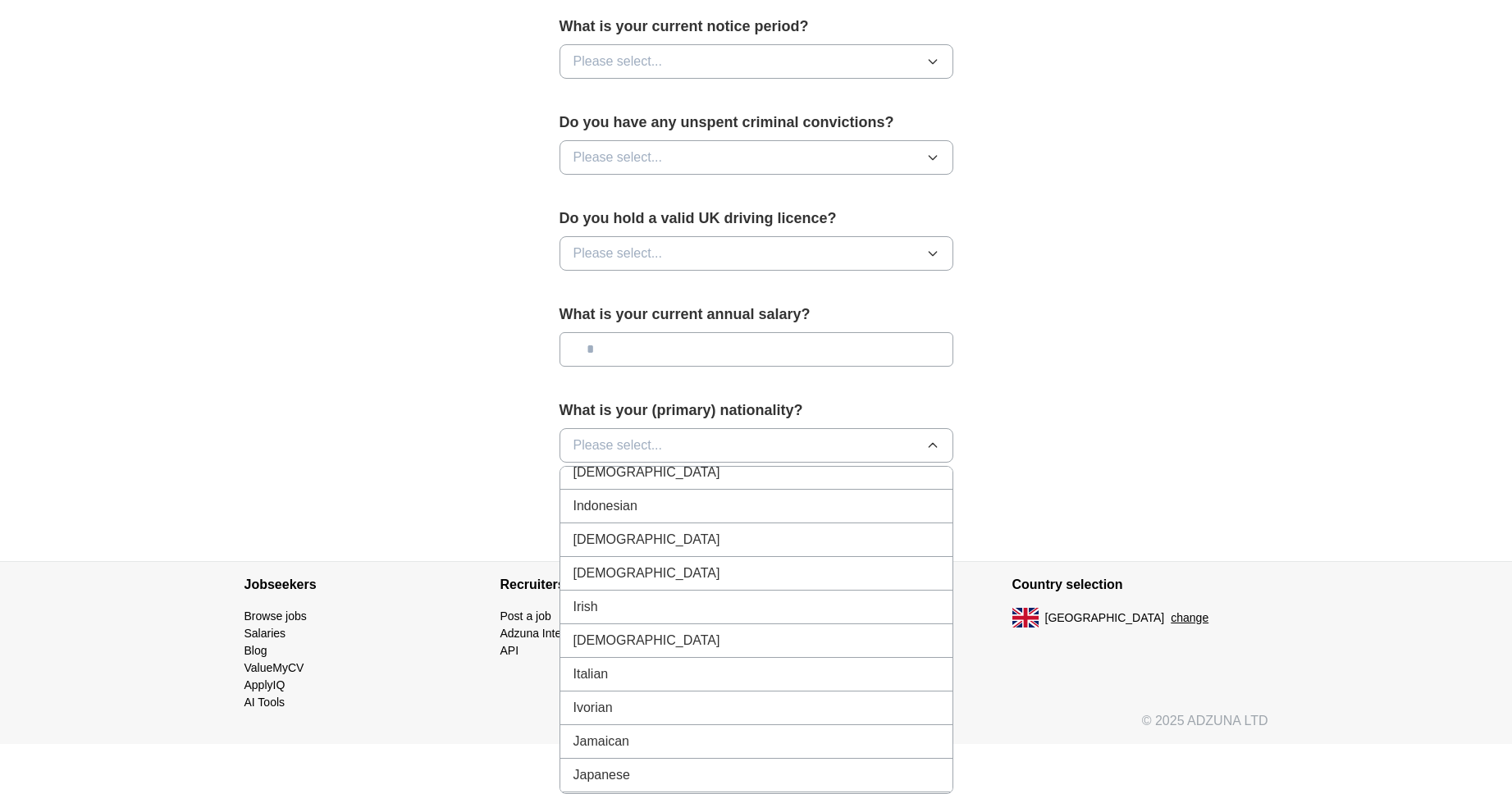
scroll to position [2583, 0]
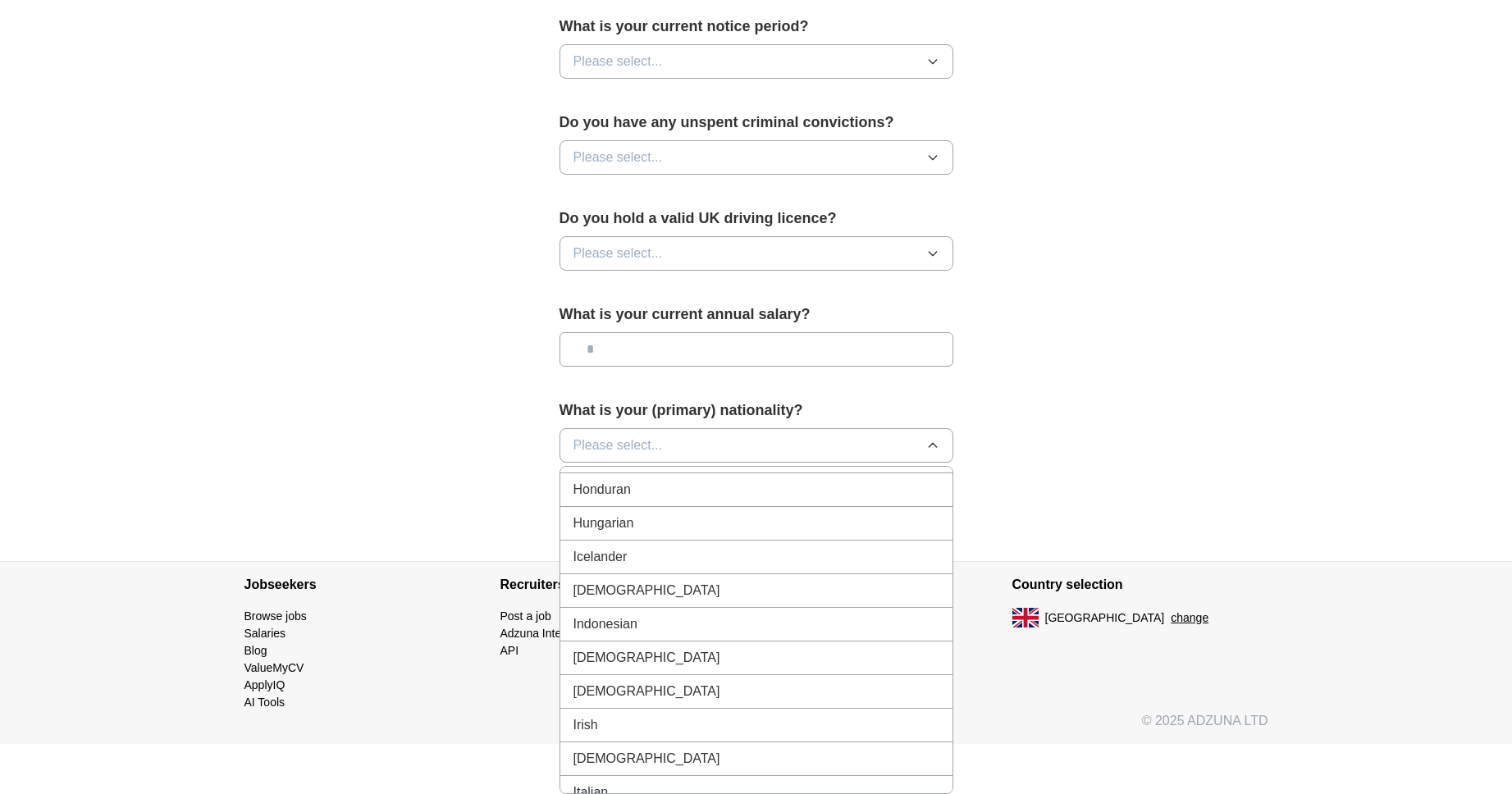
click at [734, 581] on div "[DEMOGRAPHIC_DATA]" at bounding box center [756, 591] width 366 height 20
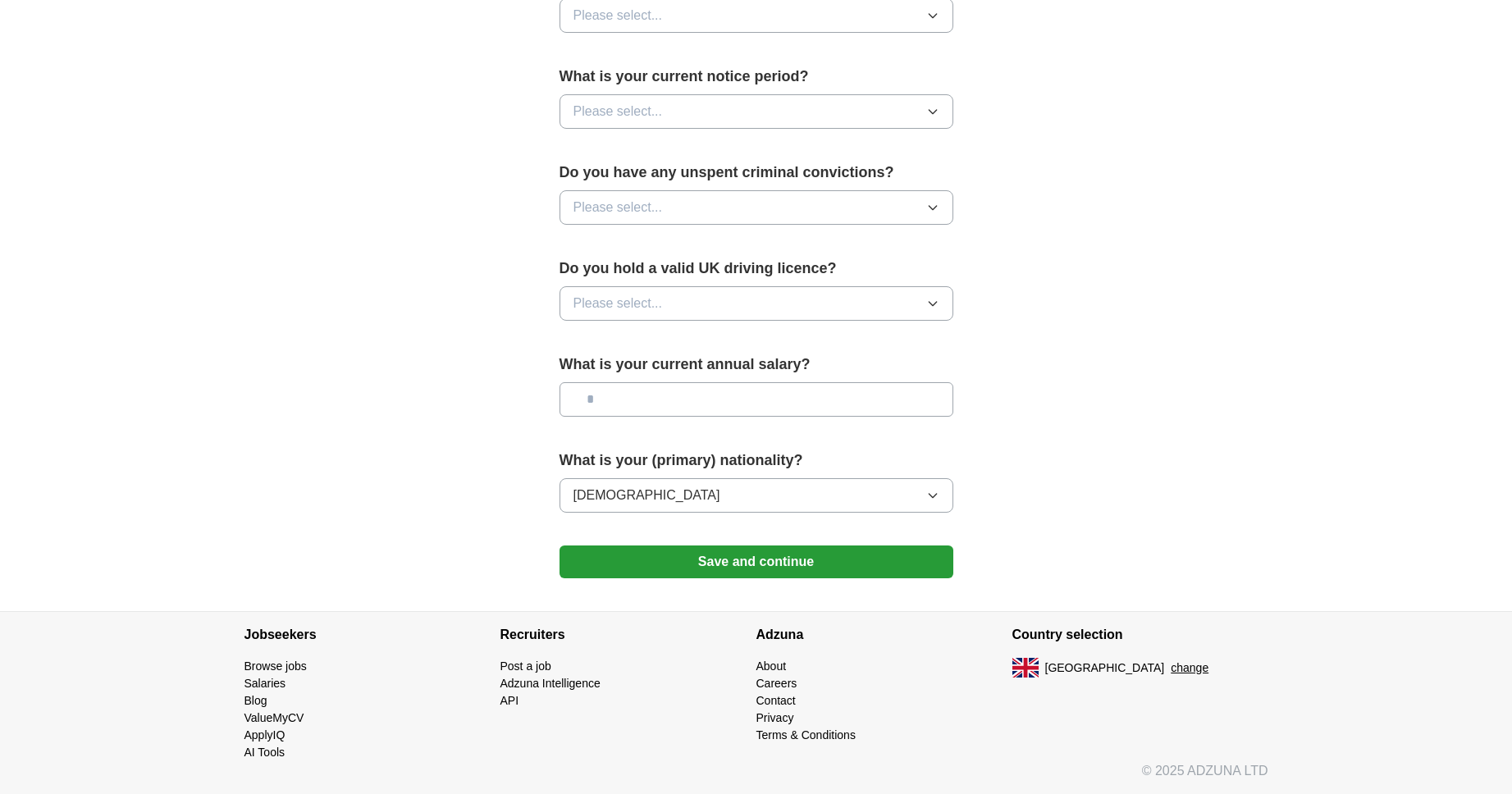
scroll to position [910, 0]
click at [767, 404] on input "text" at bounding box center [756, 399] width 394 height 35
click at [650, 404] on input "text" at bounding box center [756, 399] width 394 height 35
type input "*******"
click at [886, 297] on button "Please select..." at bounding box center [756, 303] width 394 height 35
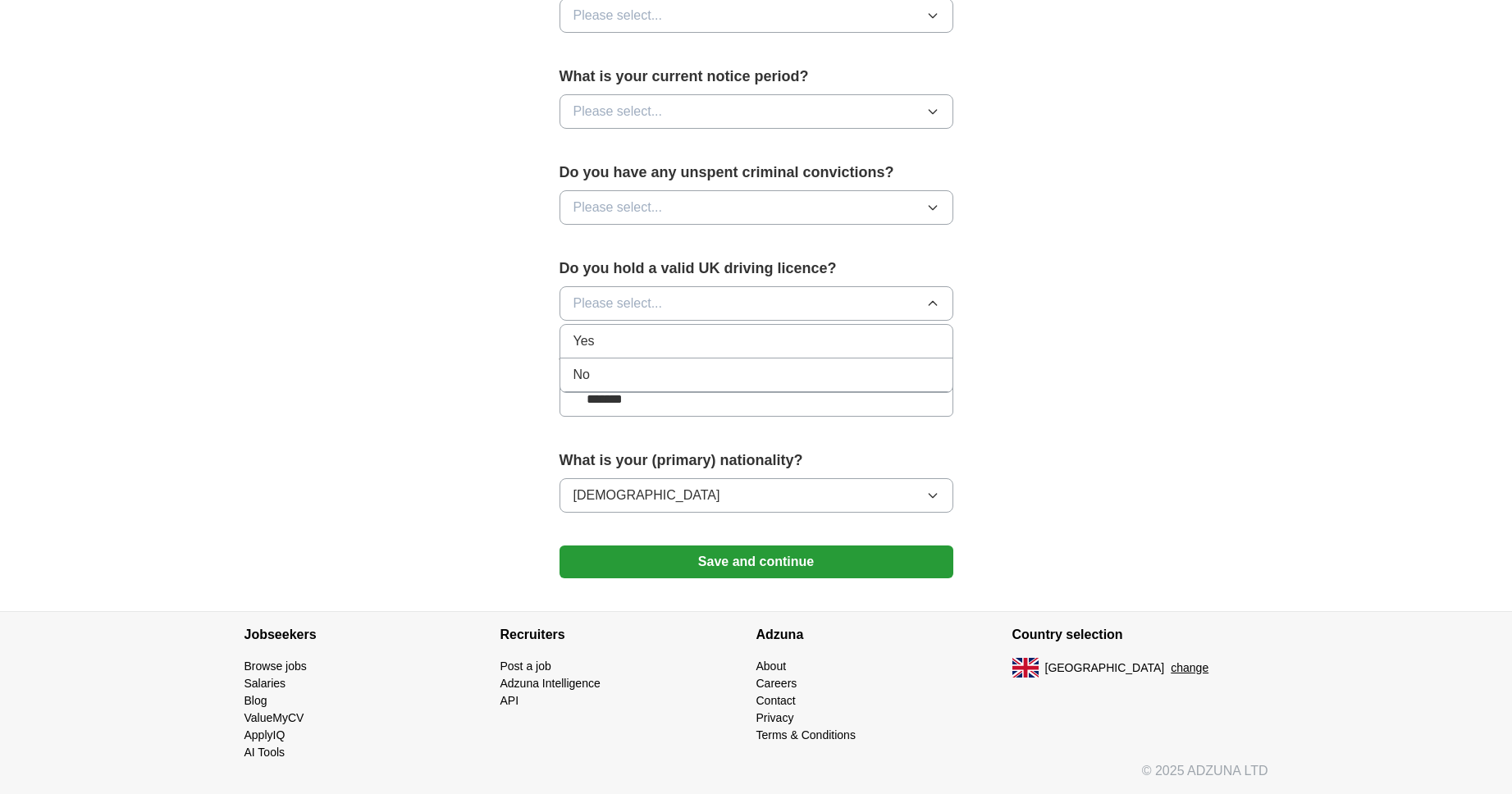
click at [844, 369] on div "No" at bounding box center [756, 375] width 366 height 20
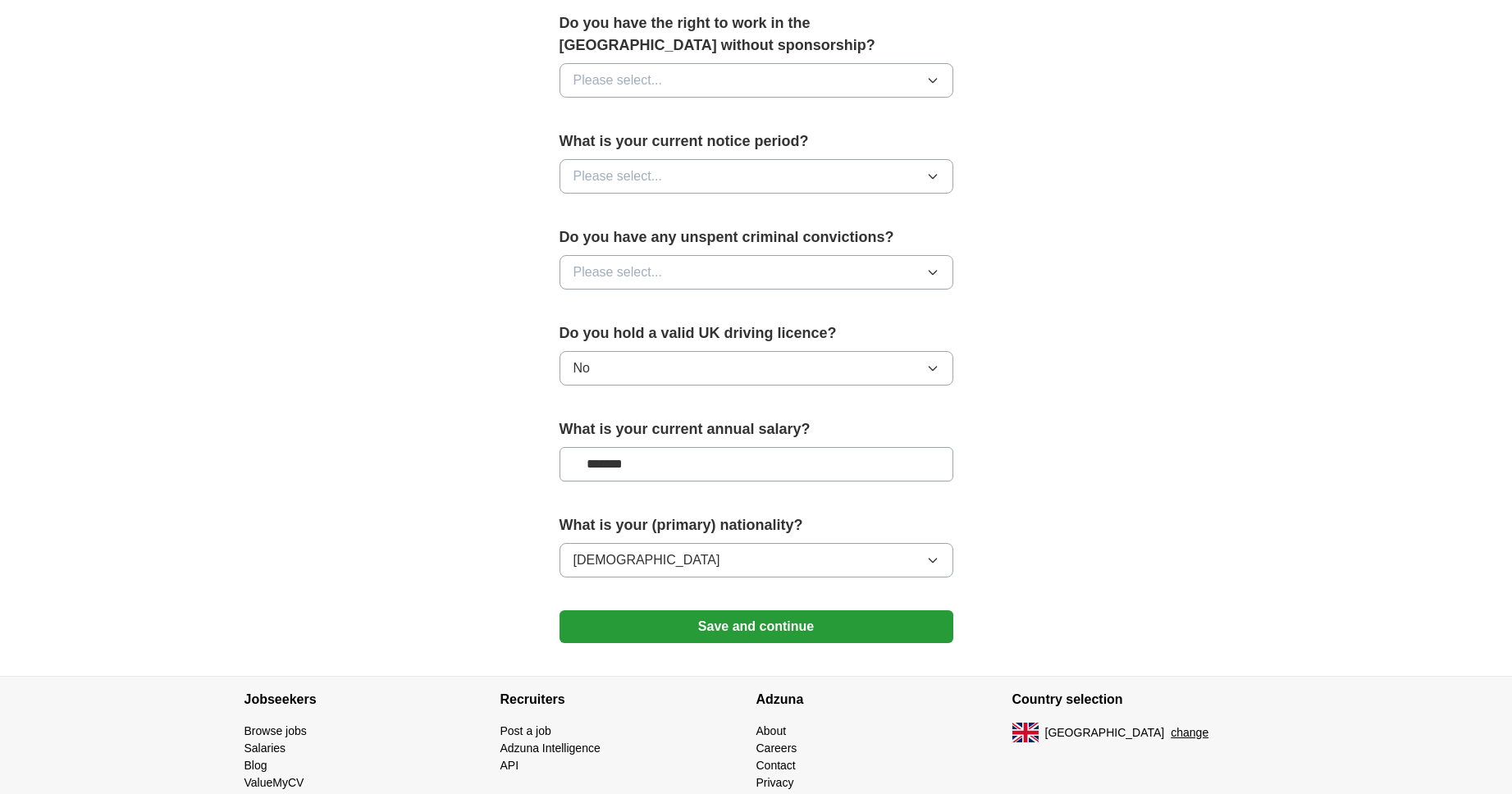
scroll to position [842, 0]
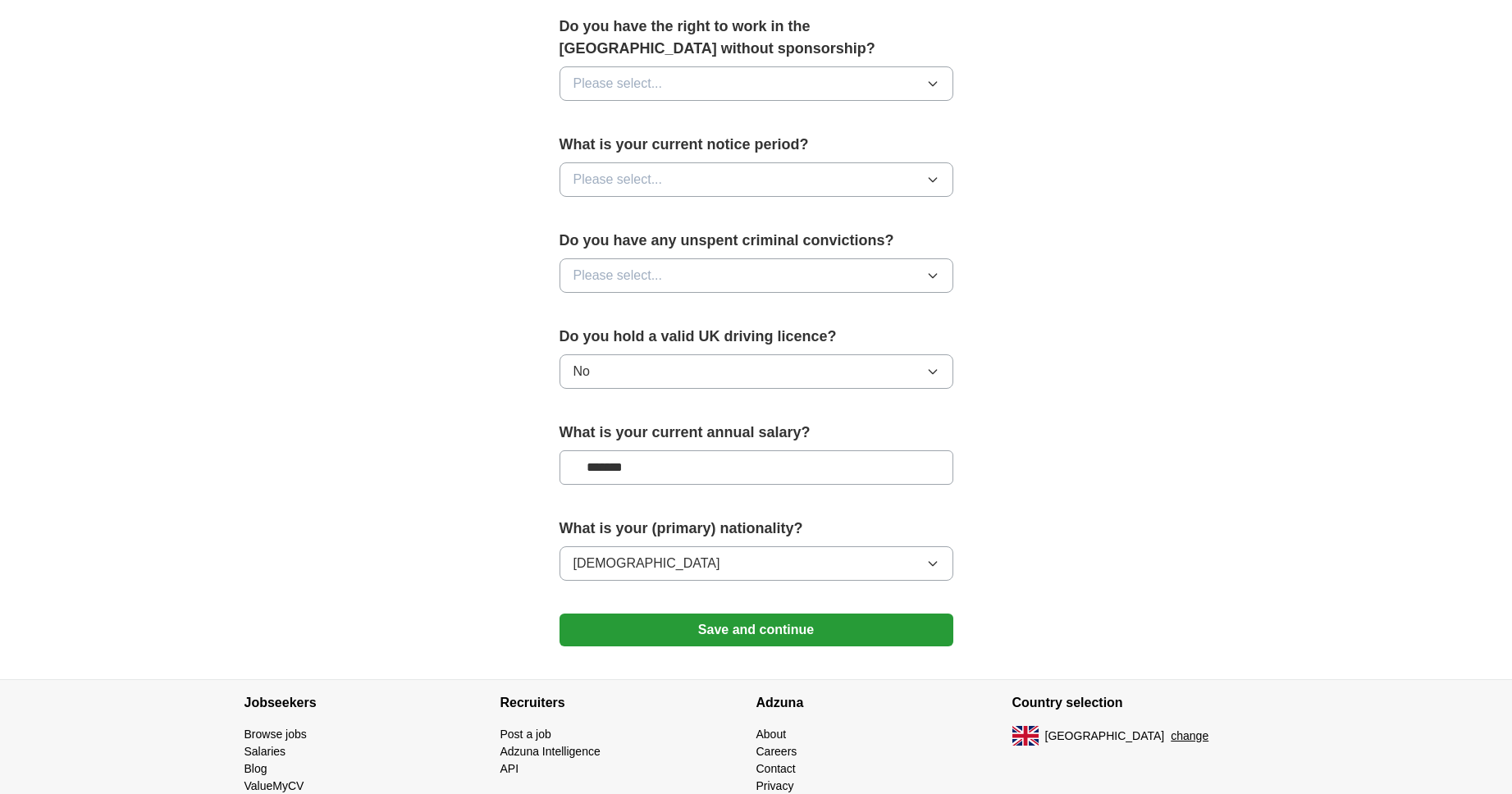
click at [919, 267] on button "Please select..." at bounding box center [756, 275] width 394 height 35
click at [885, 348] on div "No" at bounding box center [756, 347] width 366 height 20
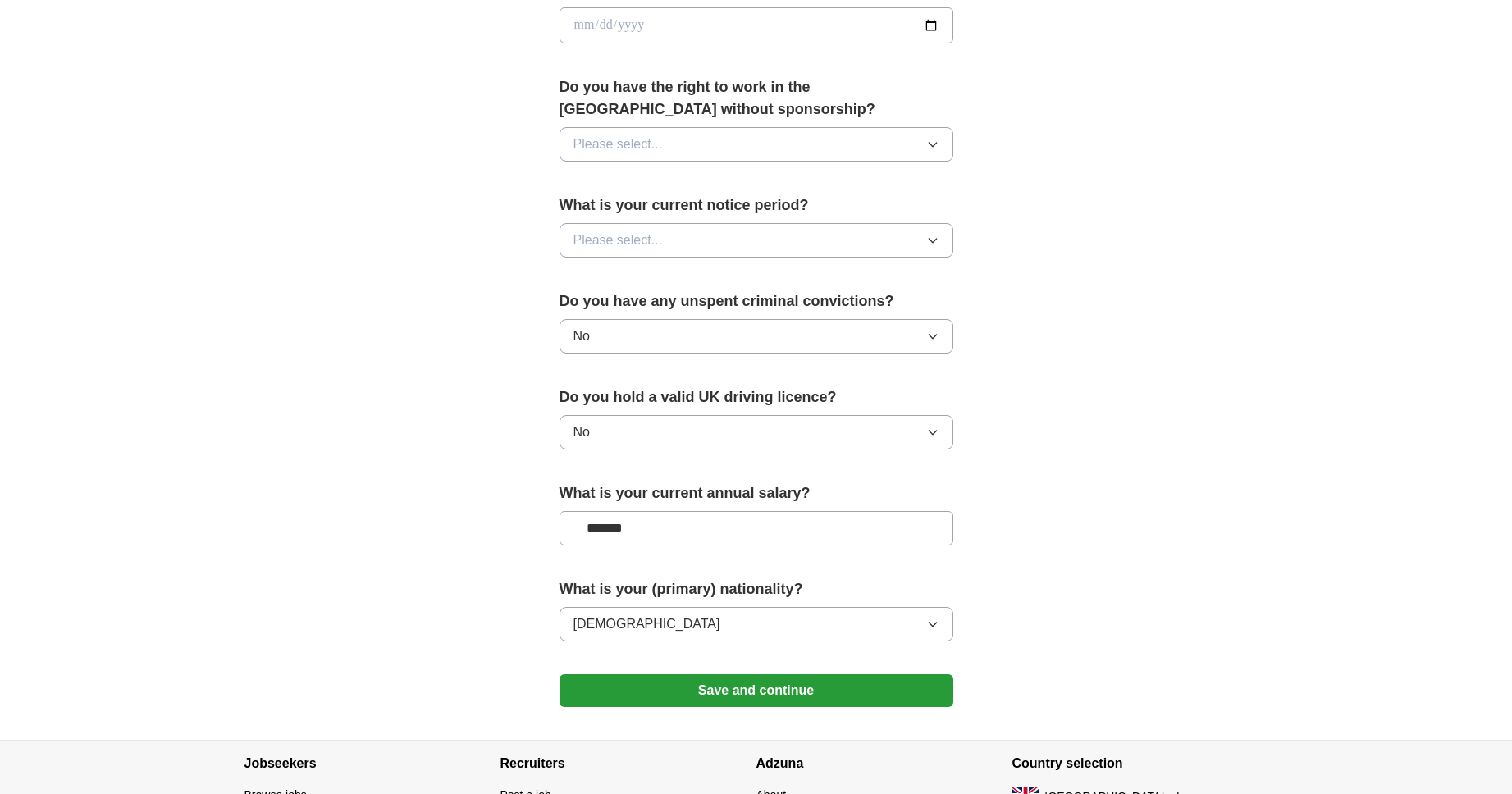
scroll to position [766, 0]
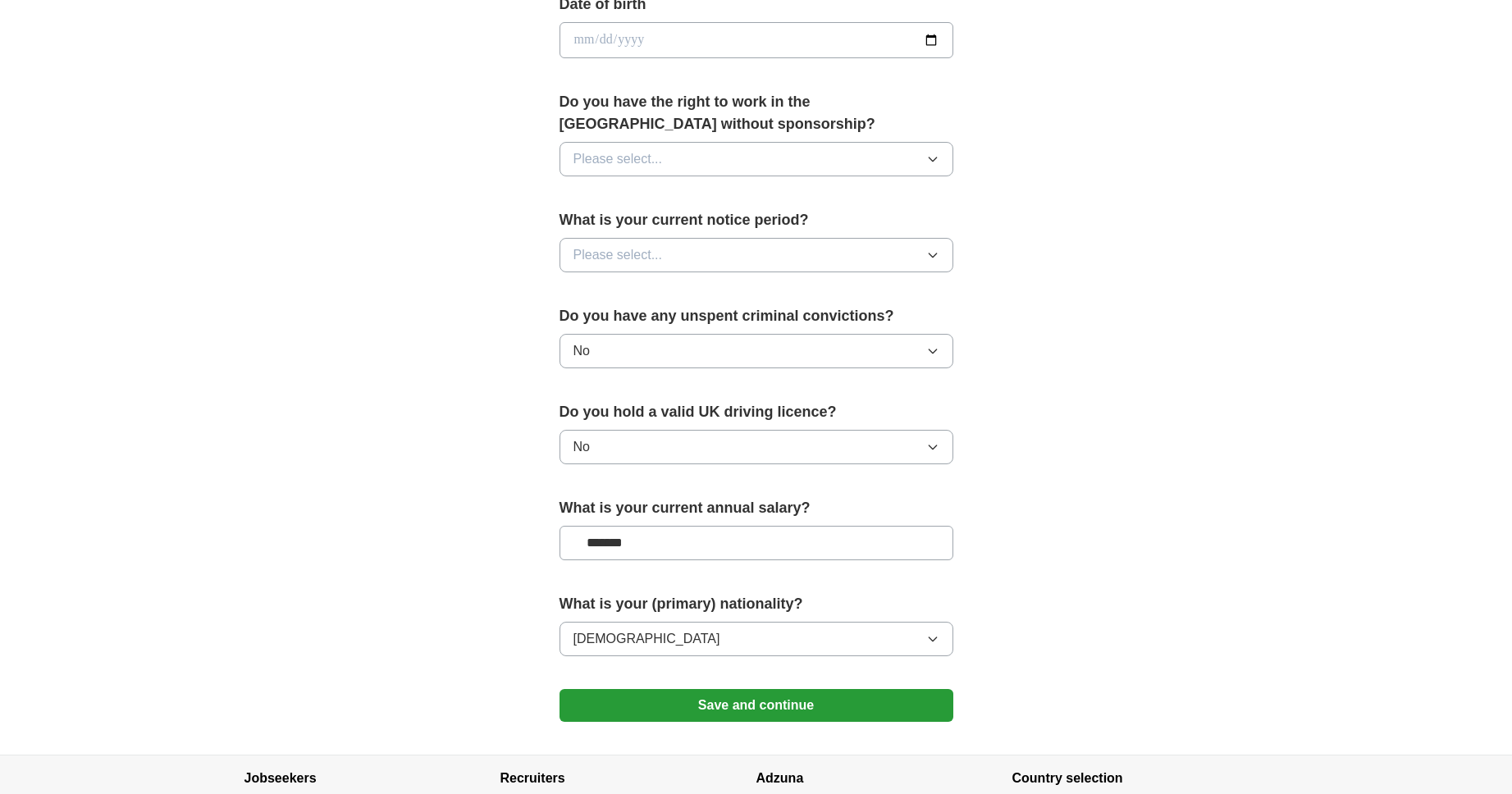
click at [914, 260] on button "Please select..." at bounding box center [756, 255] width 394 height 35
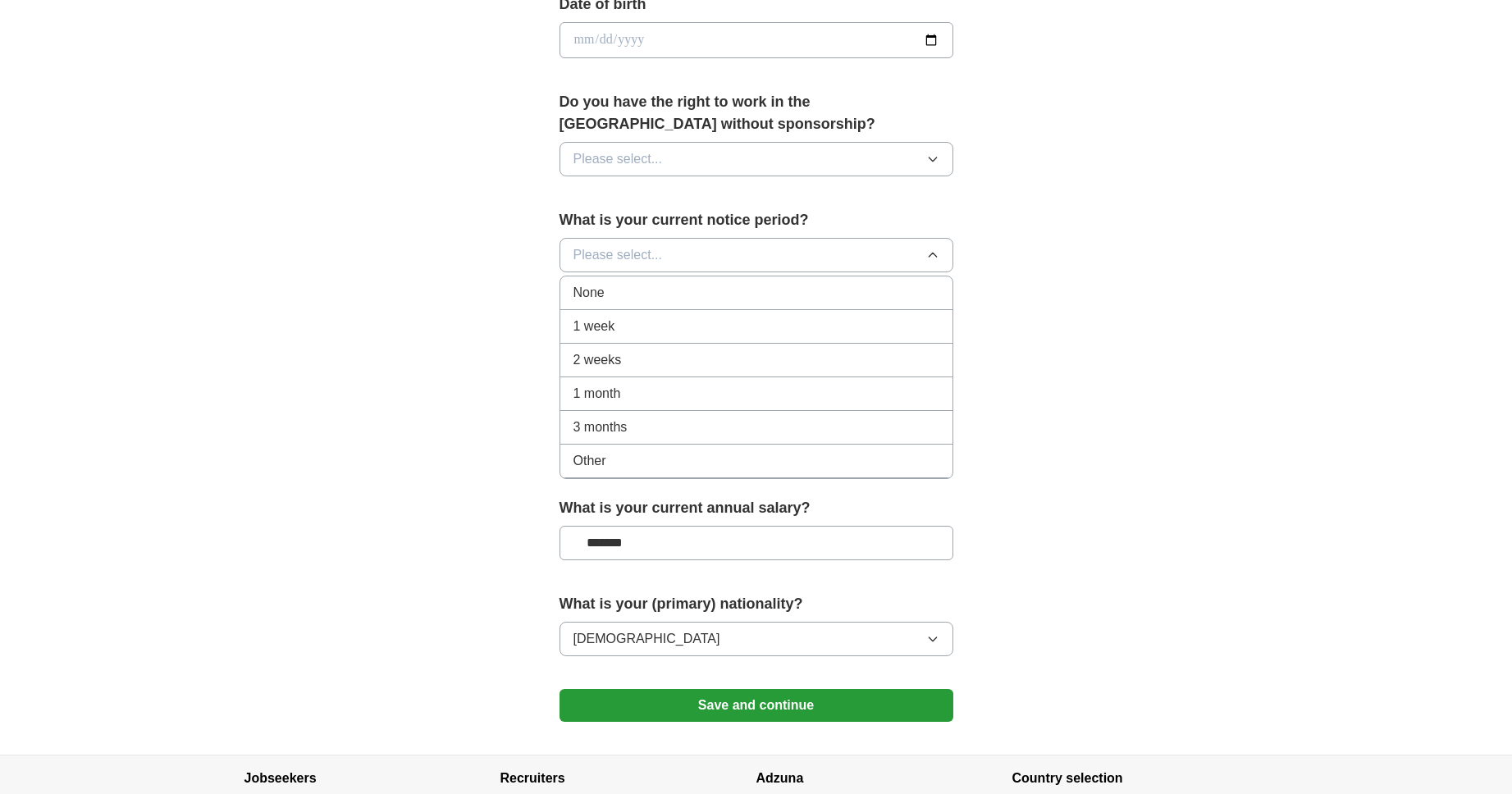
click at [870, 401] on div "1 month" at bounding box center [756, 393] width 366 height 20
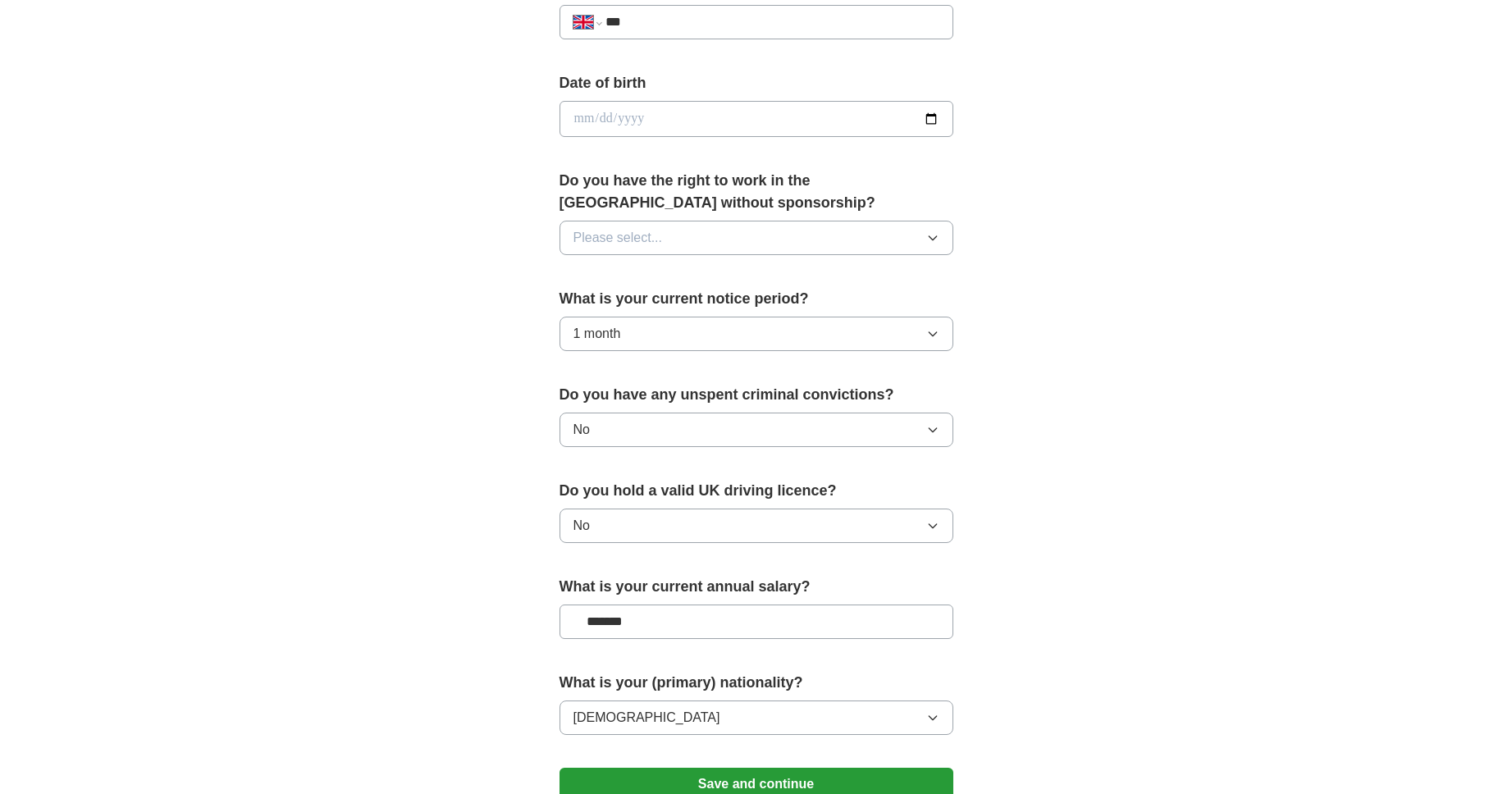
scroll to position [687, 0]
click at [903, 242] on button "Please select..." at bounding box center [756, 238] width 394 height 35
click at [891, 297] on li "No" at bounding box center [756, 311] width 392 height 34
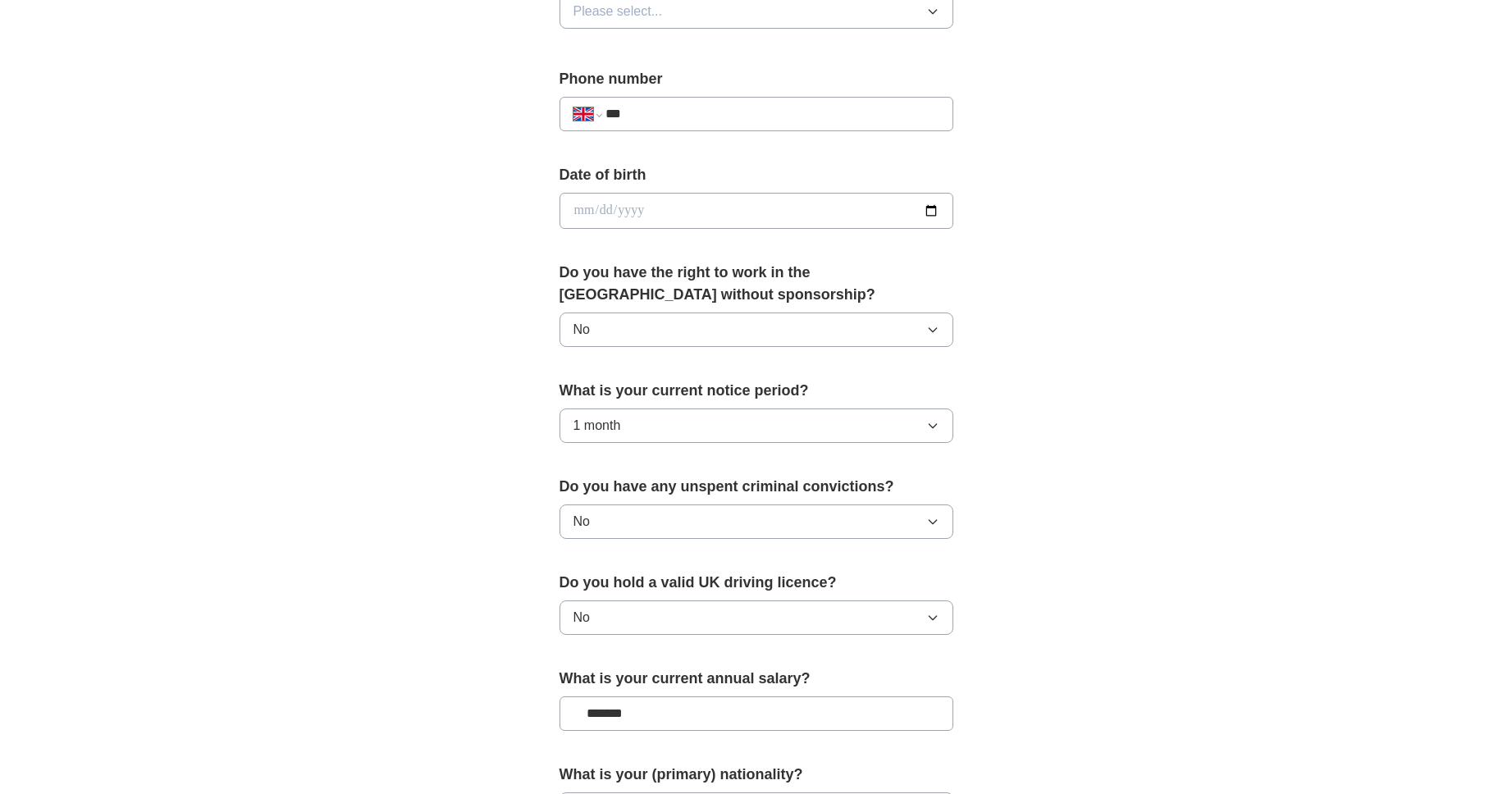
scroll to position [595, 0]
click at [930, 215] on input "date" at bounding box center [756, 211] width 394 height 36
click at [602, 212] on input "**********" at bounding box center [756, 211] width 394 height 36
type input "**********"
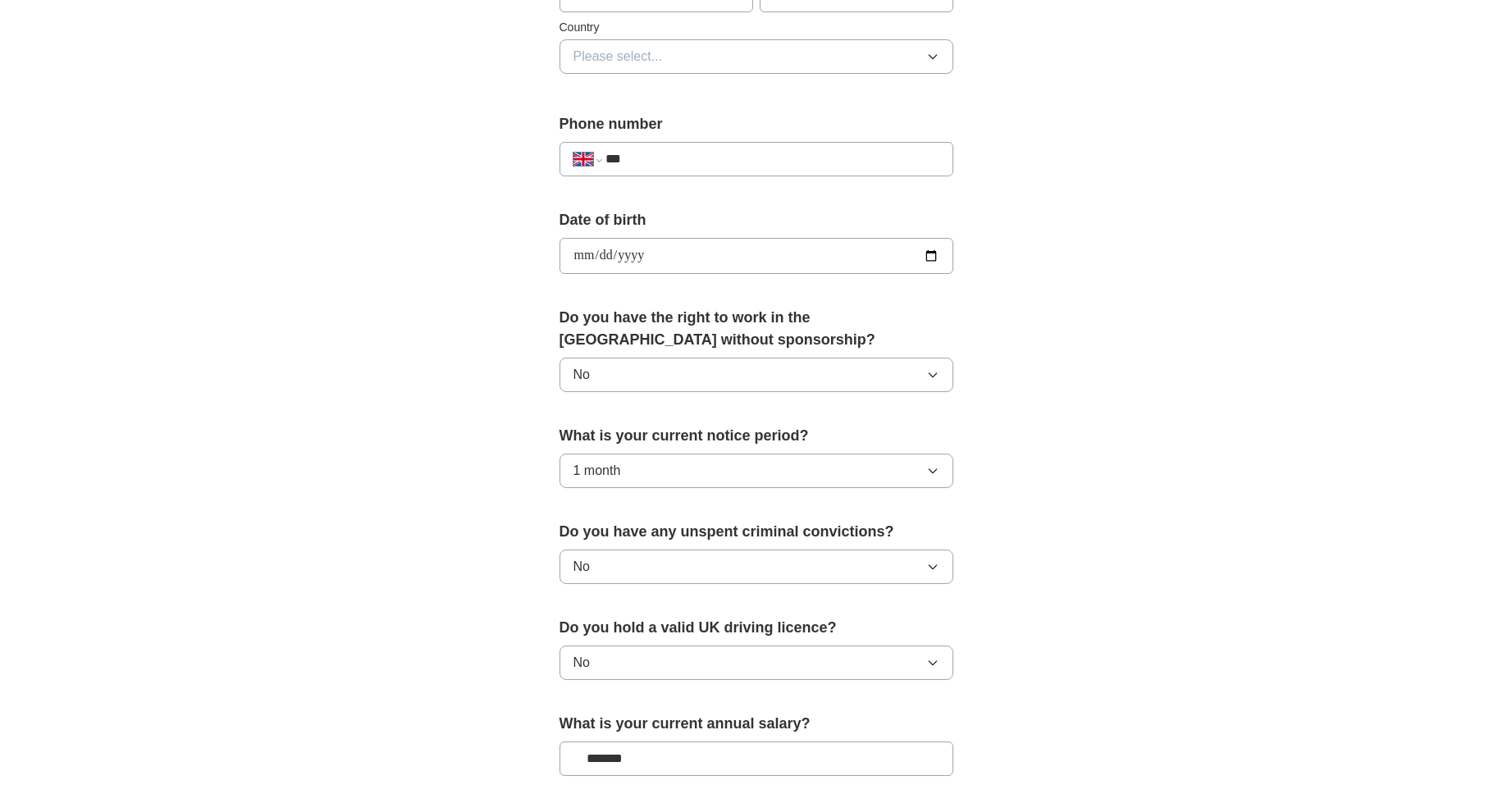
scroll to position [531, 0]
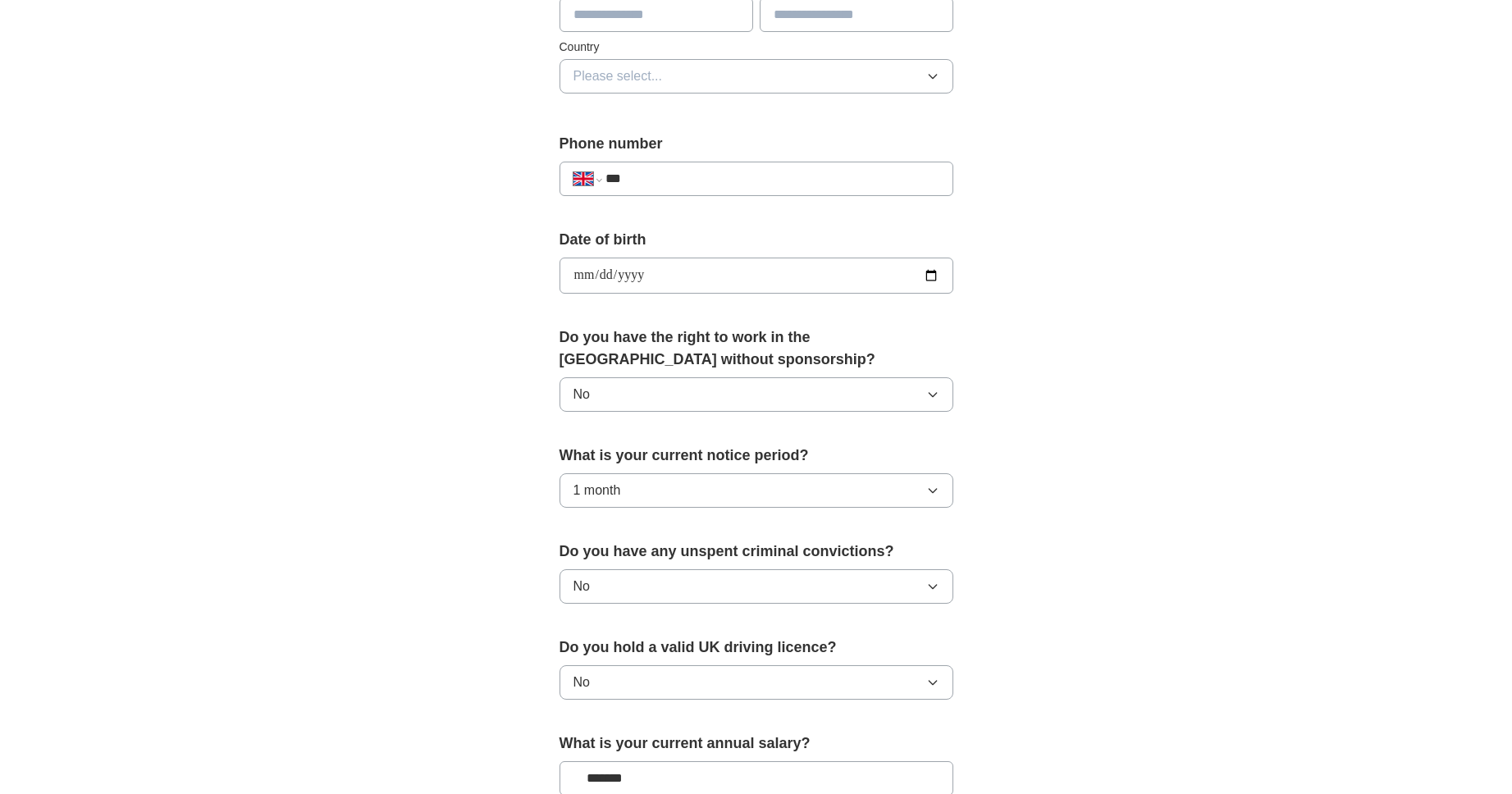
click at [615, 179] on input "***" at bounding box center [772, 179] width 333 height 20
click at [640, 183] on input "***" at bounding box center [772, 179] width 333 height 20
type input "**"
select select "**"
type input "**"
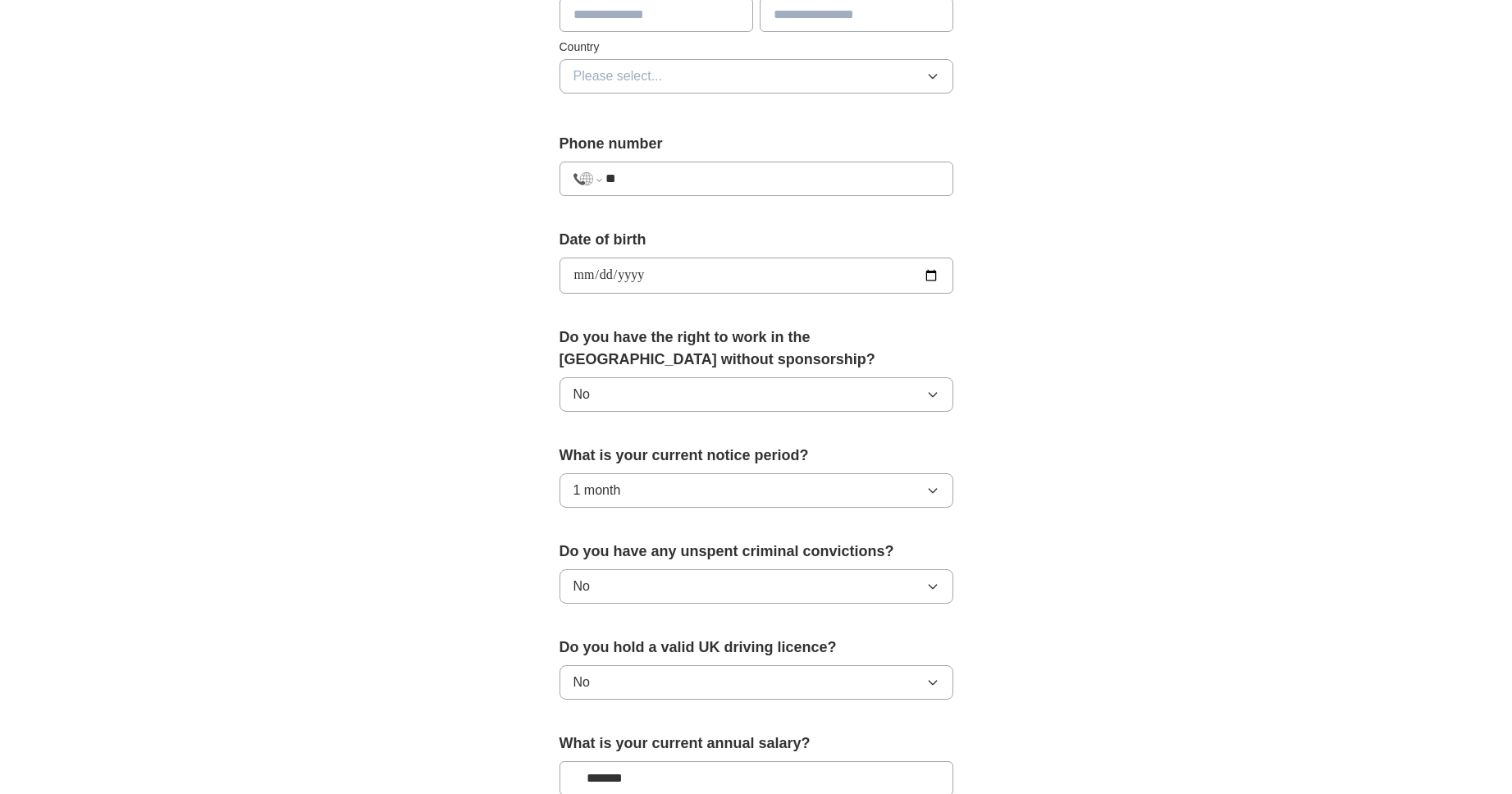
select select "**"
type input "**********"
click at [1032, 150] on div "**********" at bounding box center [756, 254] width 1050 height 1472
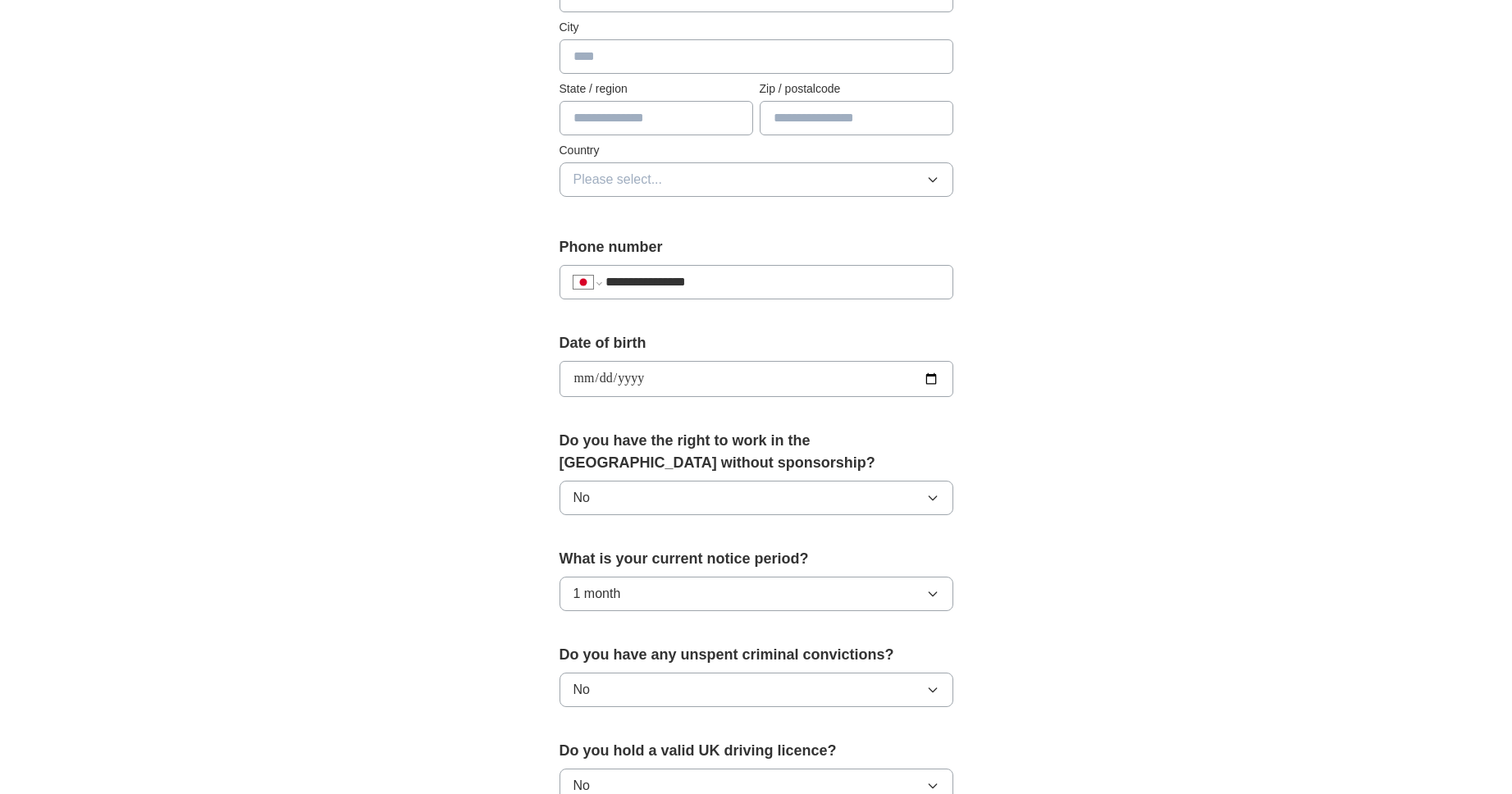
scroll to position [430, 0]
click at [876, 176] on button "Please select..." at bounding box center [756, 178] width 394 height 35
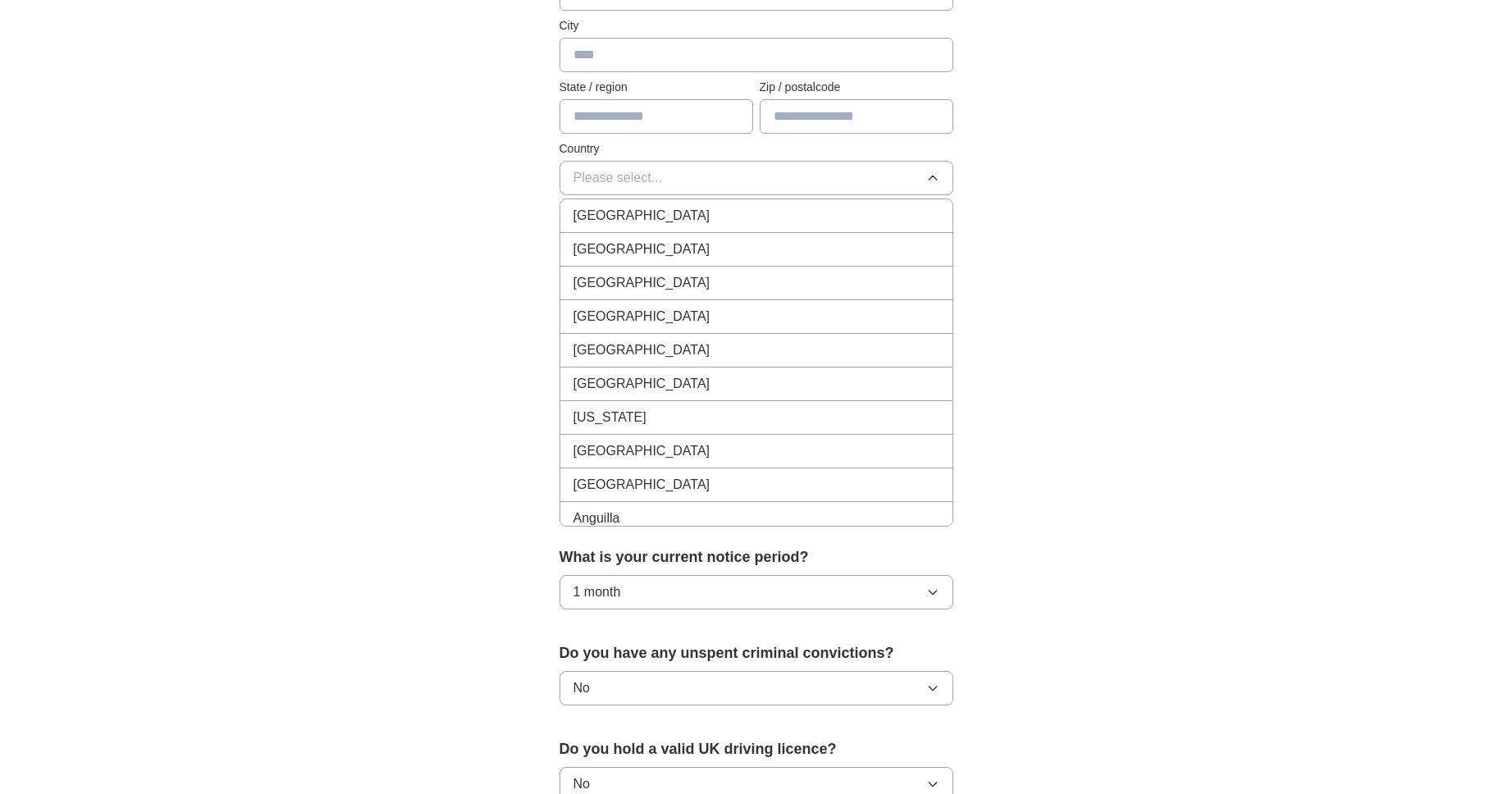
click at [841, 179] on button "Please select..." at bounding box center [756, 178] width 394 height 35
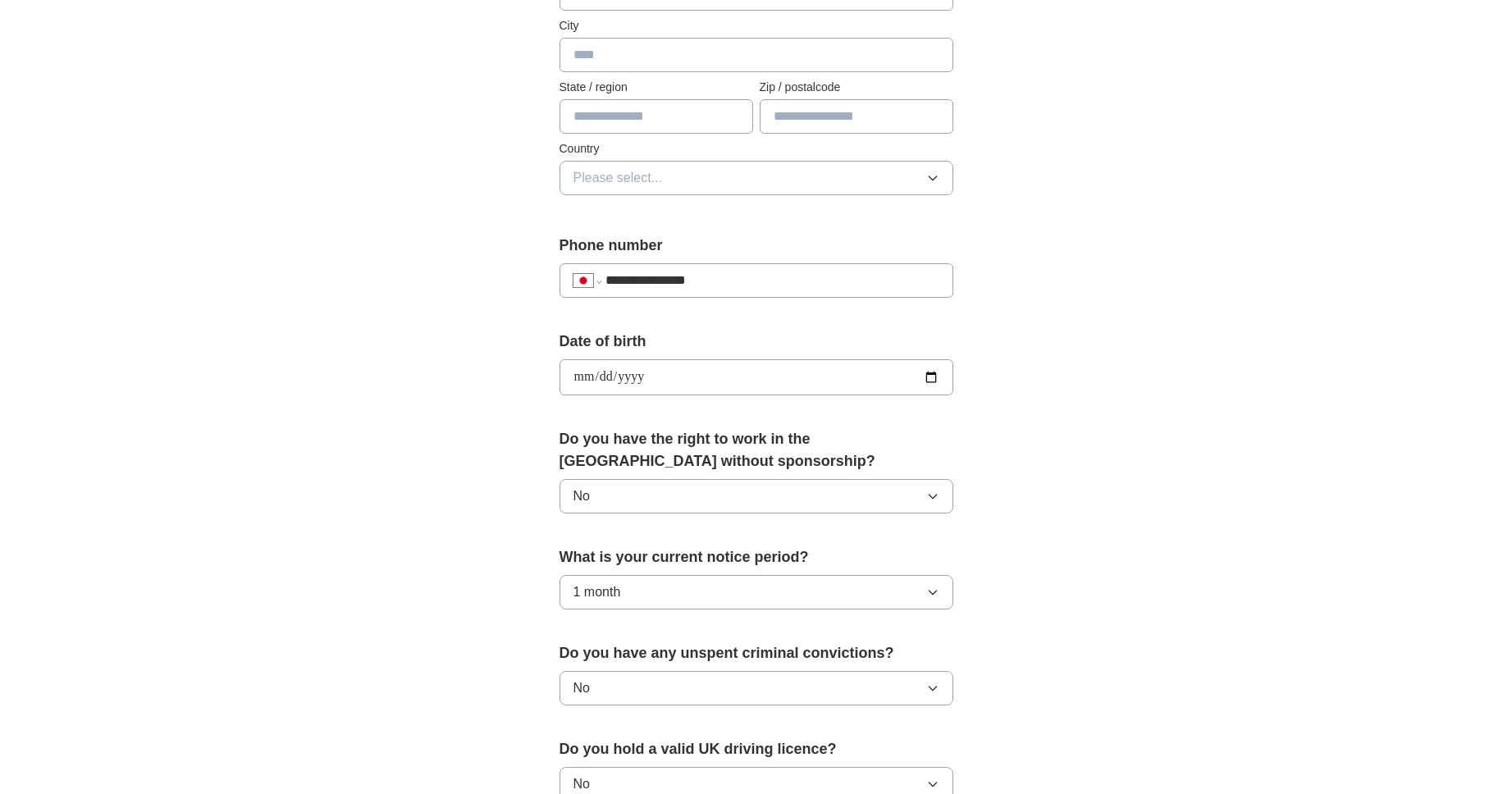
click at [841, 178] on button "Please select..." at bounding box center [756, 178] width 394 height 35
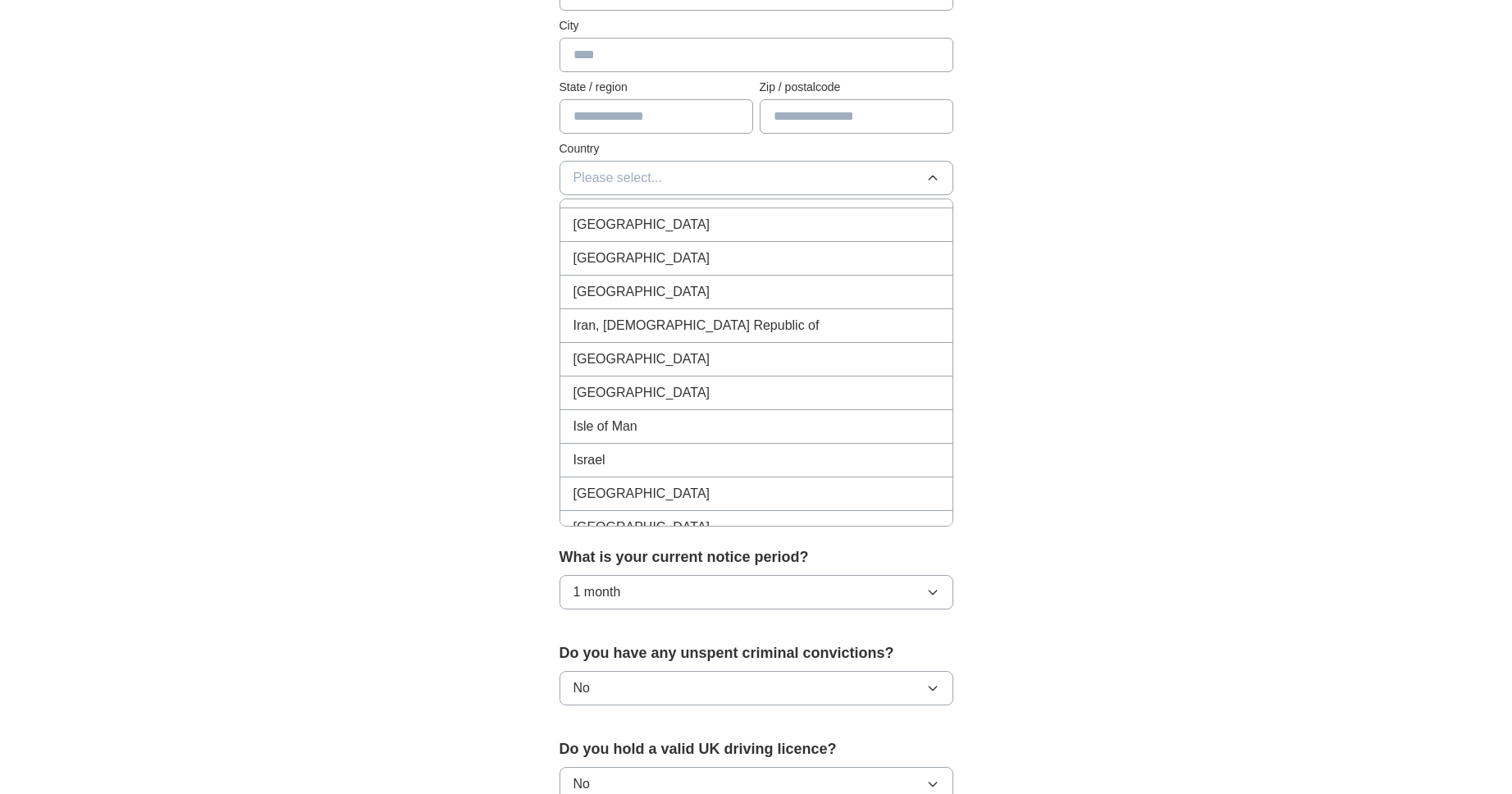
scroll to position [3581, 0]
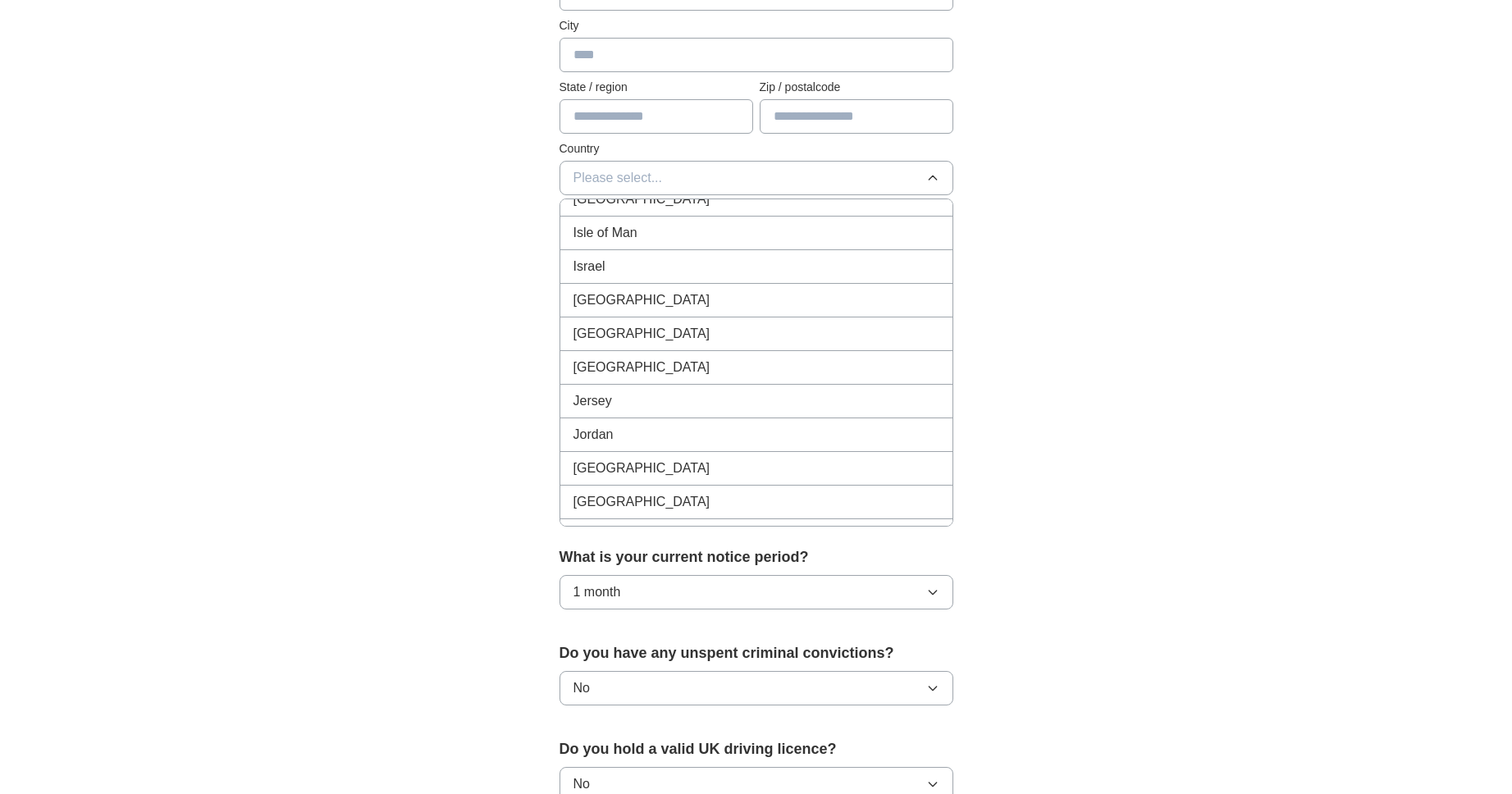
click at [808, 369] on div "[GEOGRAPHIC_DATA]" at bounding box center [756, 368] width 366 height 20
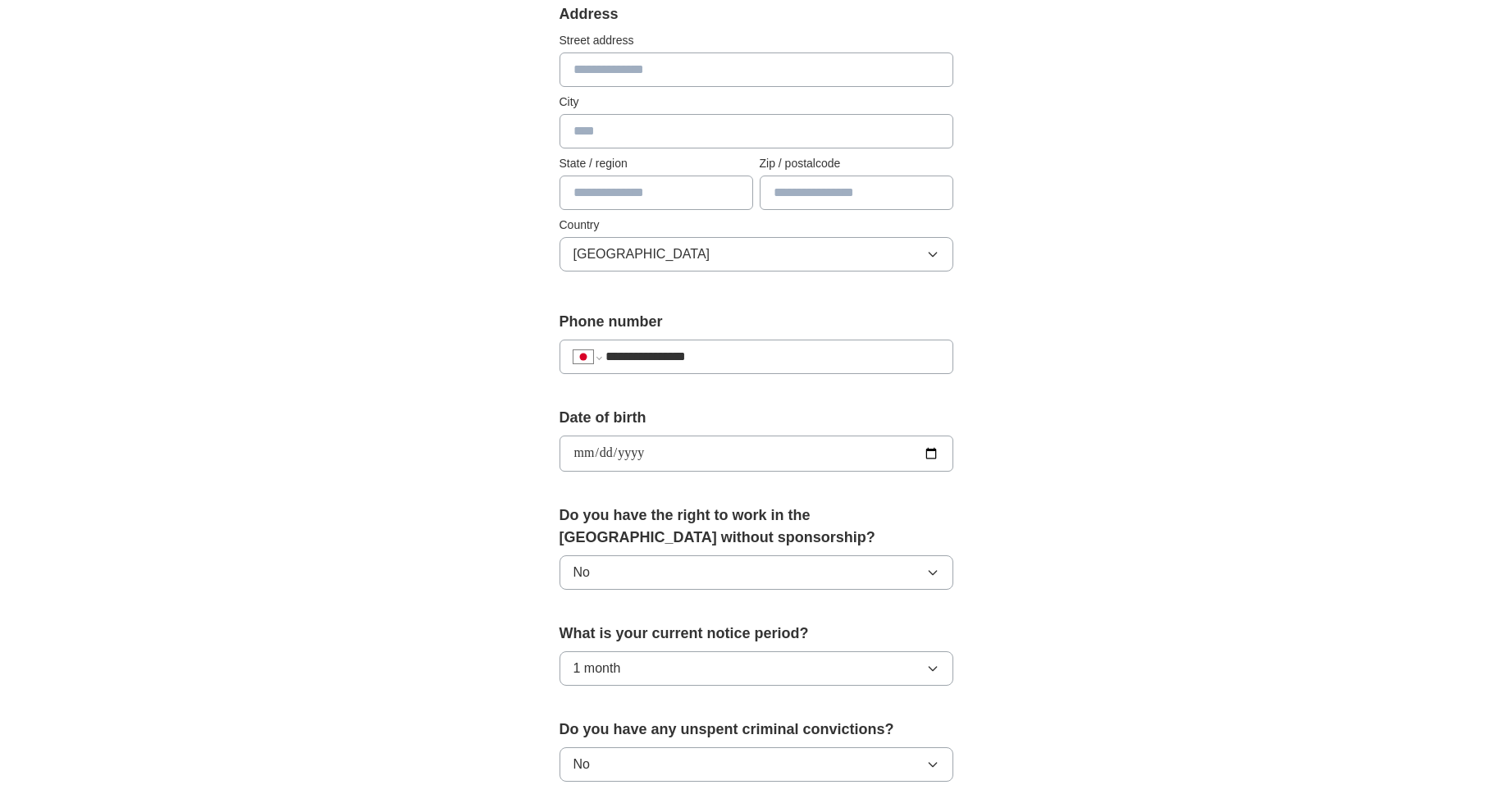
scroll to position [348, 0]
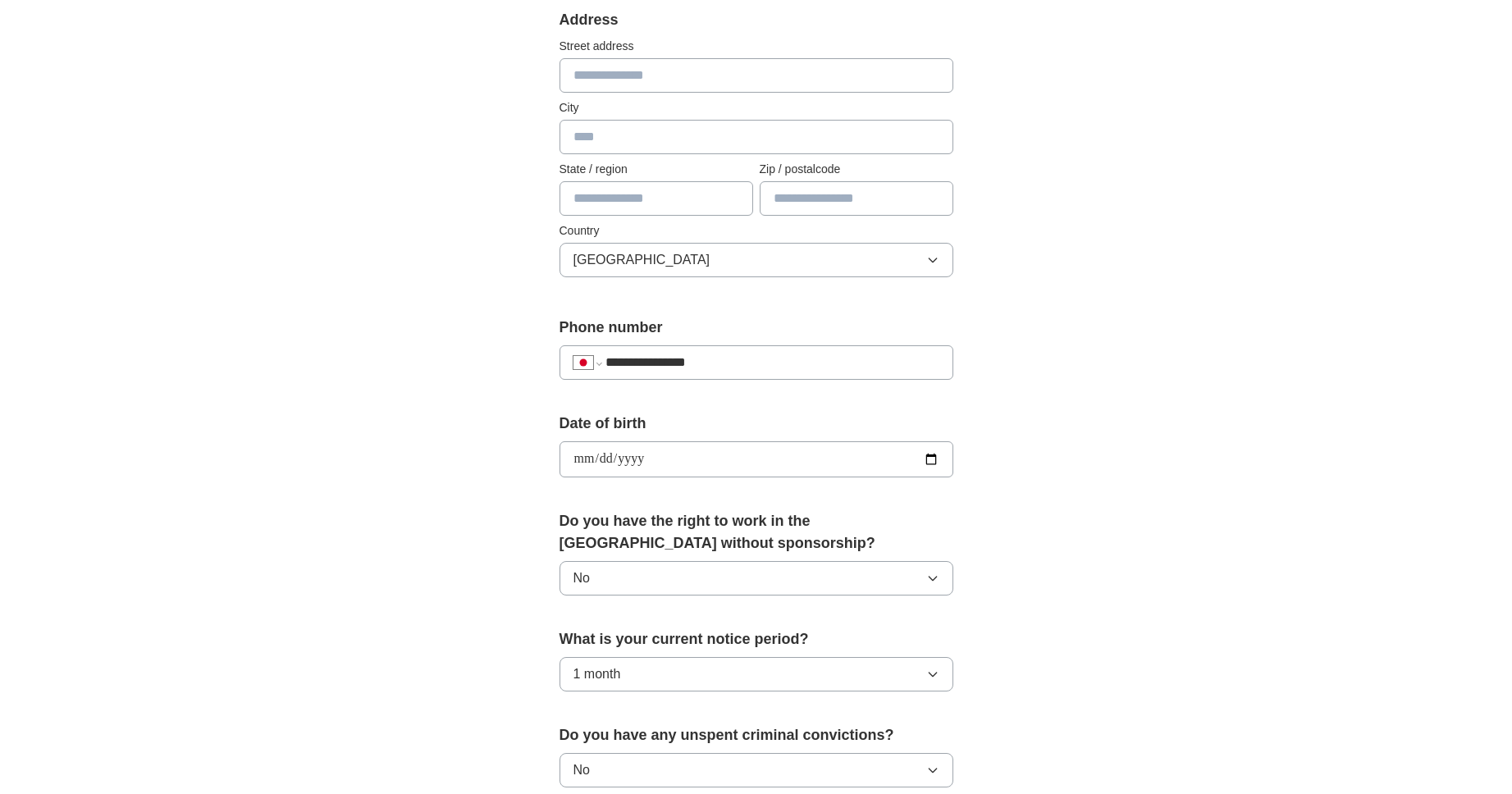
click at [871, 209] on input "text" at bounding box center [856, 198] width 194 height 35
type input "*******"
click at [660, 179] on div "State / region" at bounding box center [657, 188] width 194 height 55
click at [660, 195] on input "text" at bounding box center [657, 198] width 194 height 35
type input "*****"
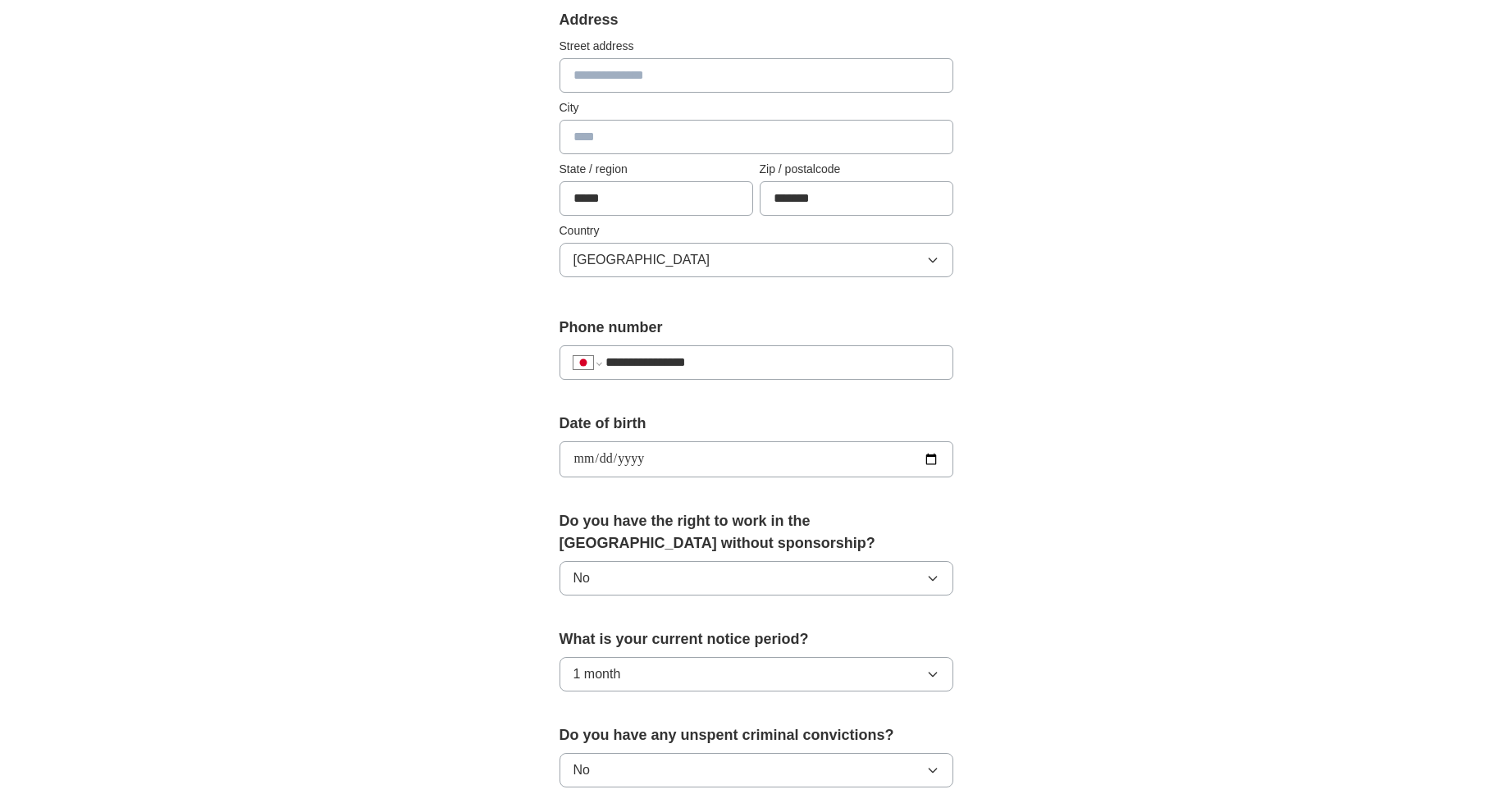
click at [723, 135] on input "text" at bounding box center [756, 137] width 394 height 35
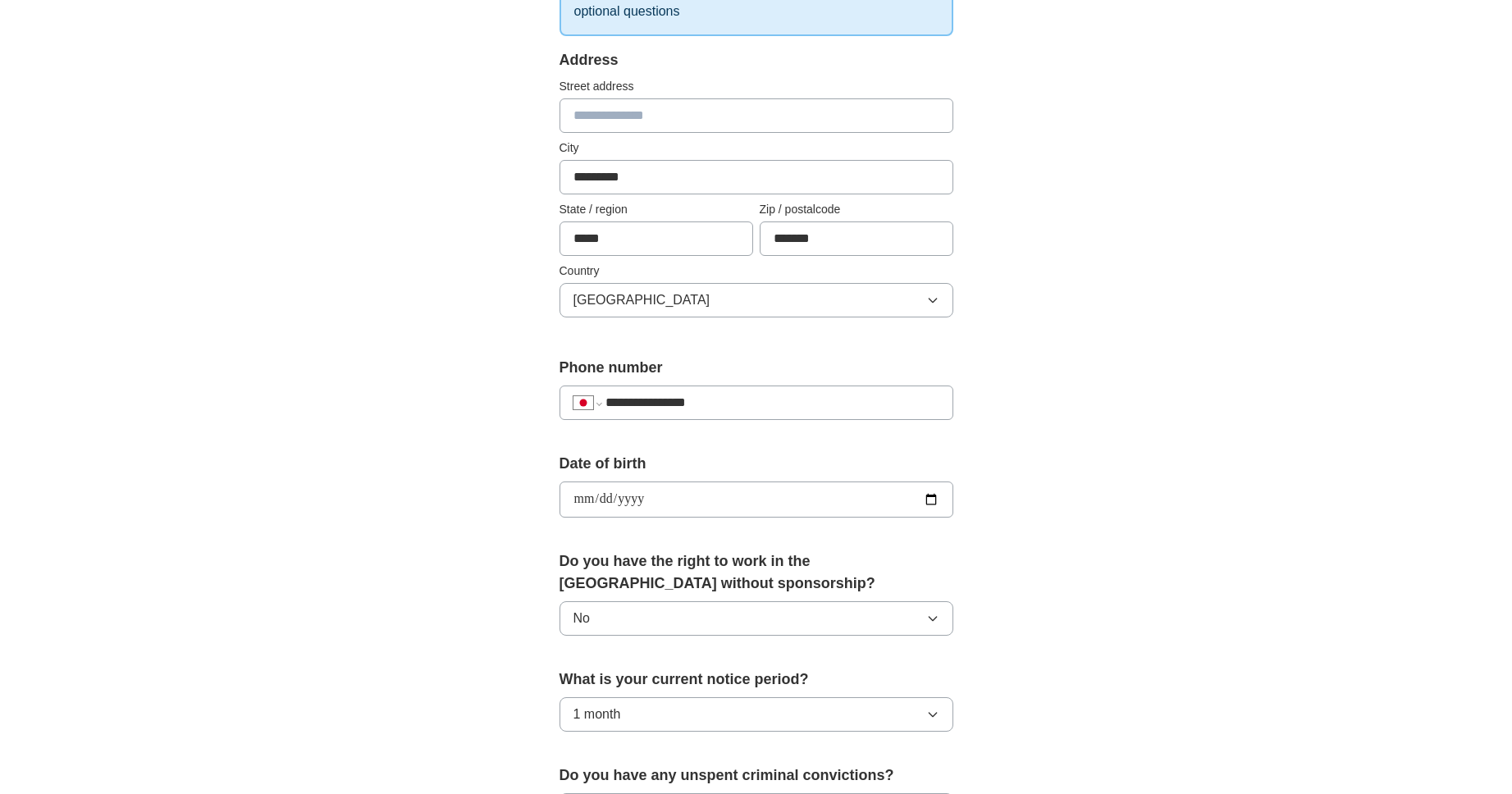
scroll to position [308, 0]
type input "*********"
click at [723, 122] on input "text" at bounding box center [756, 115] width 394 height 35
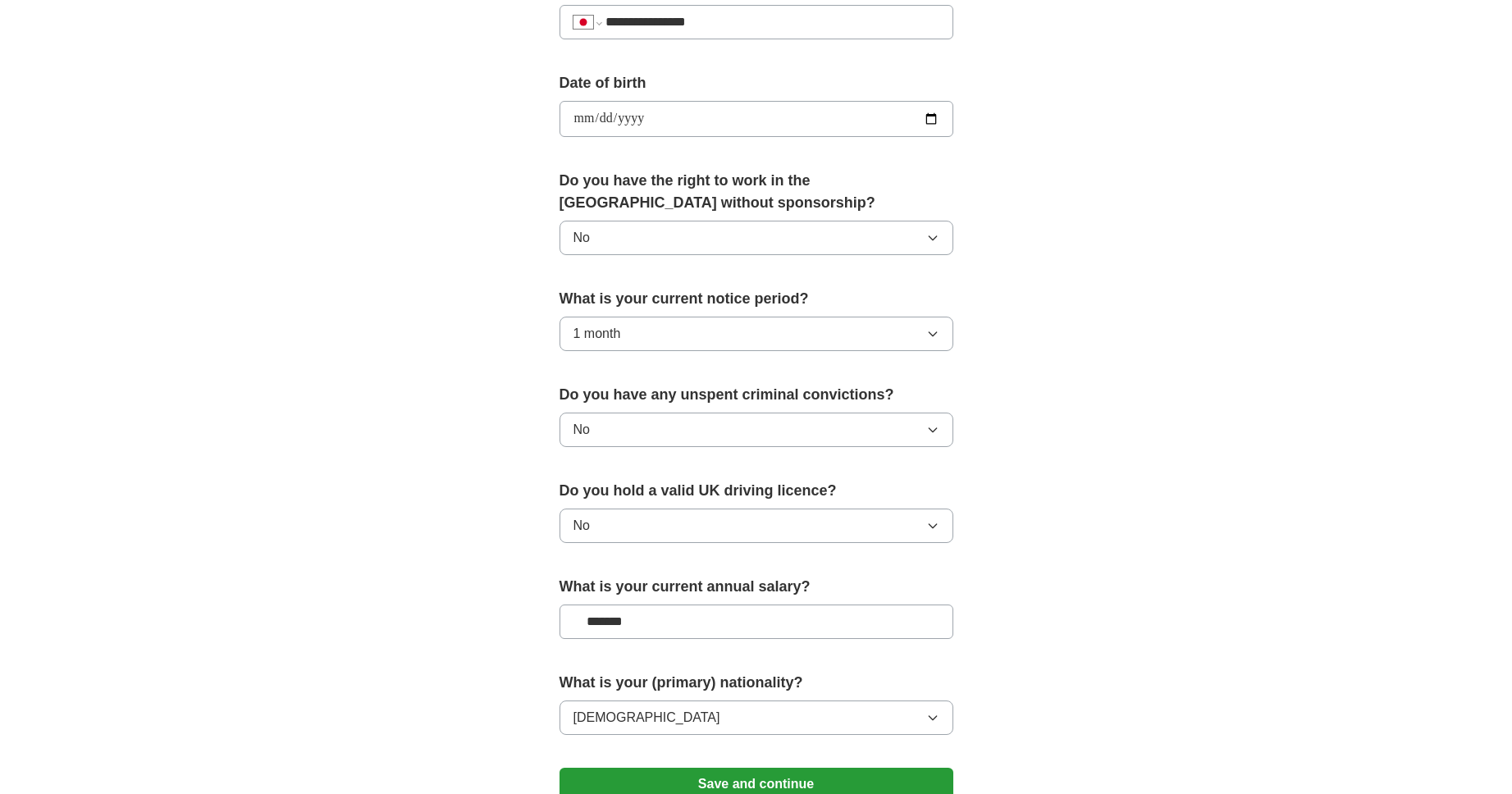
scroll to position [910, 0]
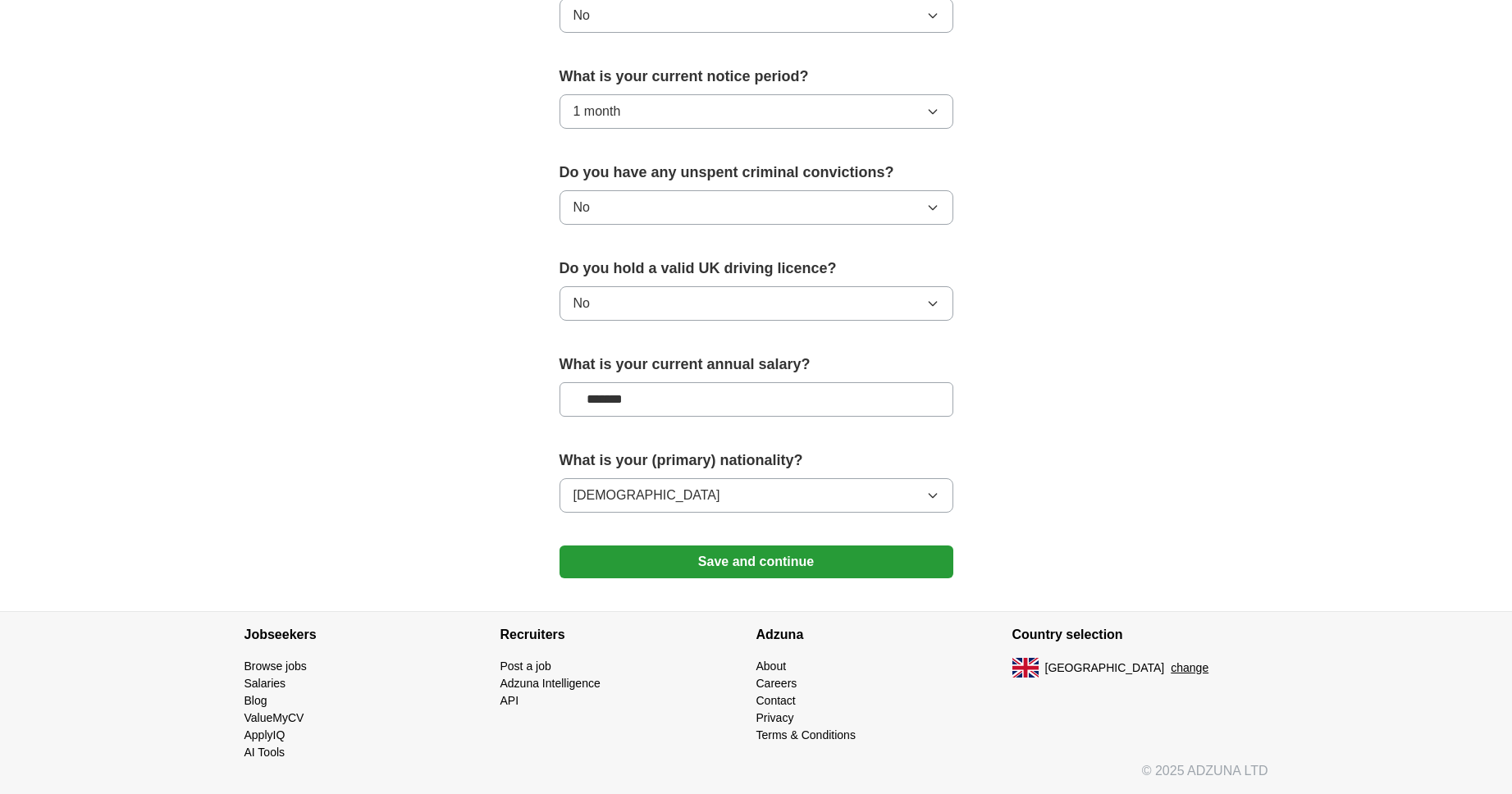
type input "*****"
click at [752, 558] on button "Save and continue" at bounding box center [756, 561] width 394 height 33
